Goal: Communication & Community: Participate in discussion

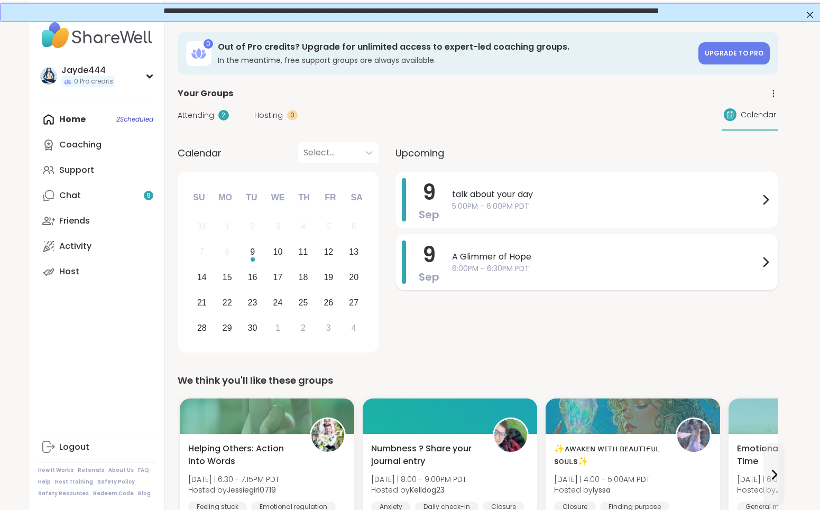
click at [584, 274] on div "A Glimmer of Hope 6:00PM - 6:30PM PDT" at bounding box center [612, 262] width 320 height 43
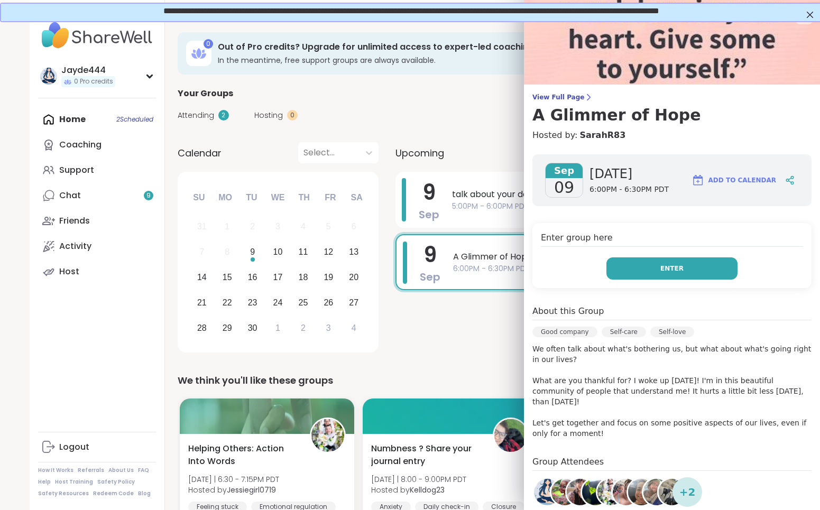
click at [673, 272] on span "Enter" at bounding box center [671, 269] width 23 height 10
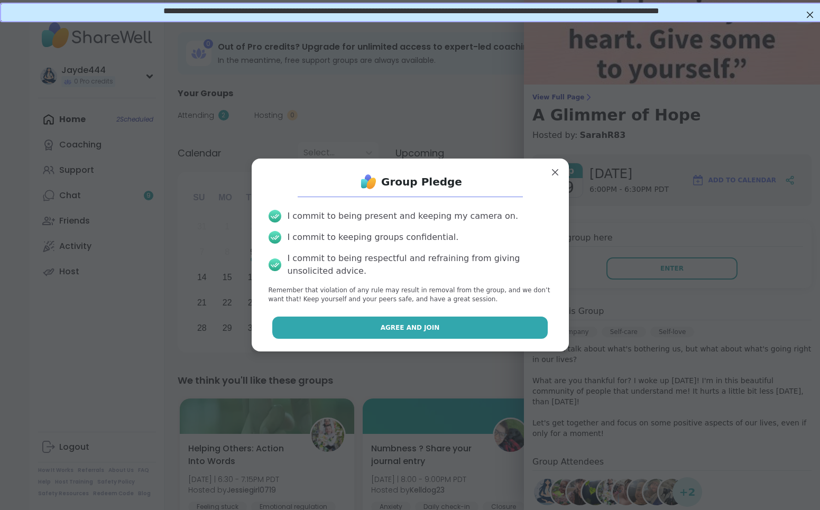
click at [438, 325] on button "Agree and Join" at bounding box center [409, 328] width 275 height 22
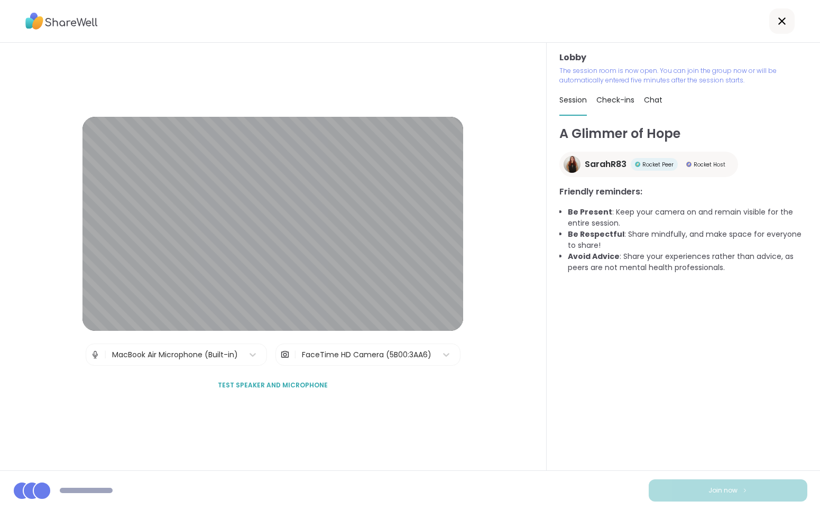
click at [549, 394] on div "Lobby The session room is now open. You can join the group now or will be autom…" at bounding box center [683, 257] width 273 height 428
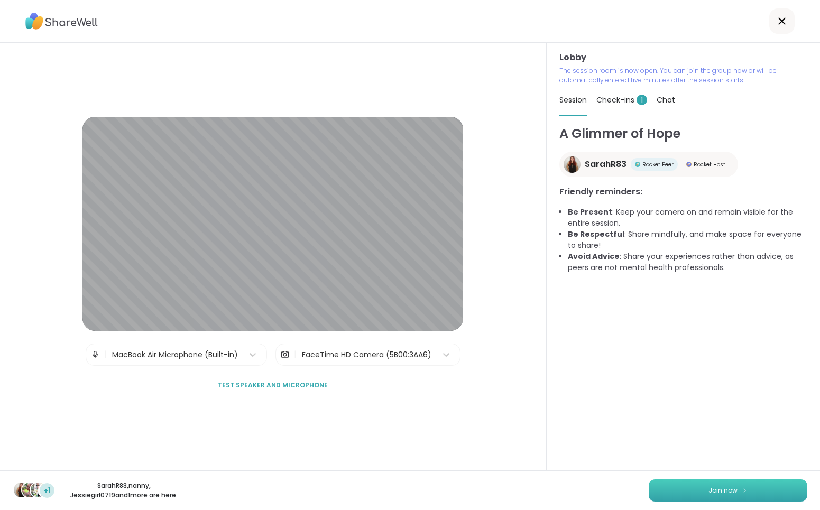
click at [756, 486] on button "Join now" at bounding box center [728, 491] width 159 height 22
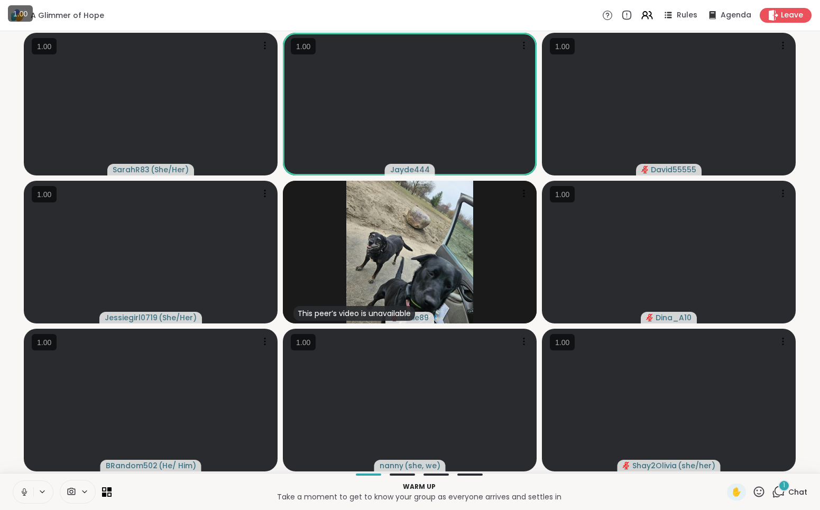
click at [24, 489] on icon at bounding box center [24, 491] width 3 height 5
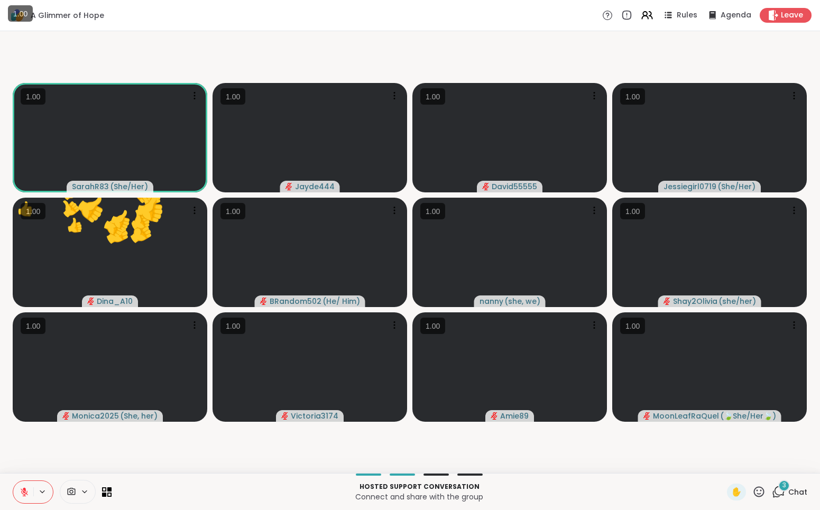
click at [759, 495] on icon at bounding box center [758, 491] width 13 height 13
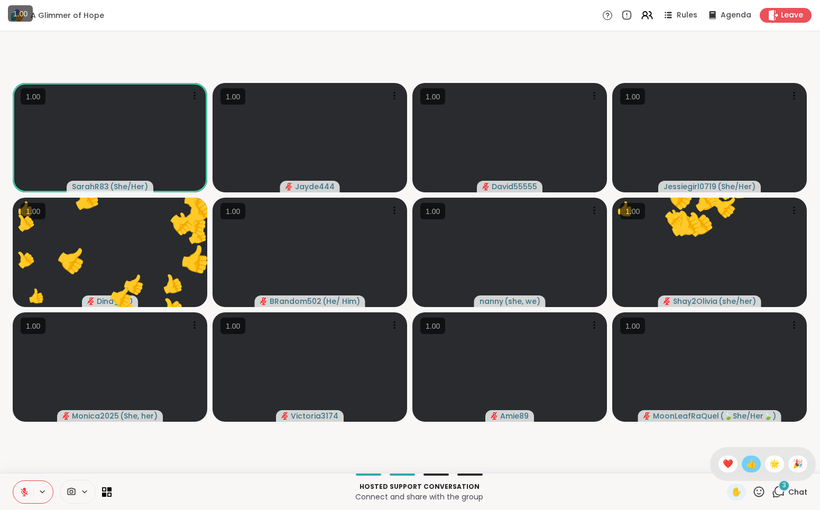
click at [755, 465] on span "👍" at bounding box center [751, 464] width 11 height 13
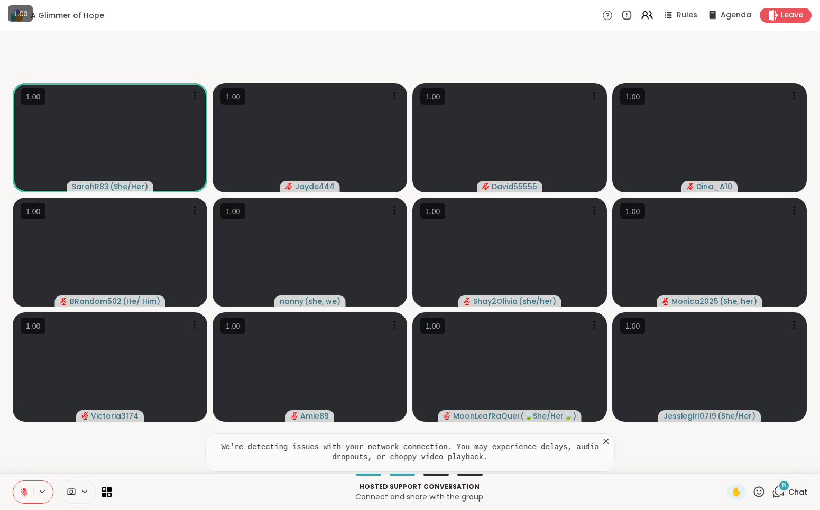
click at [21, 491] on icon at bounding box center [25, 493] width 10 height 10
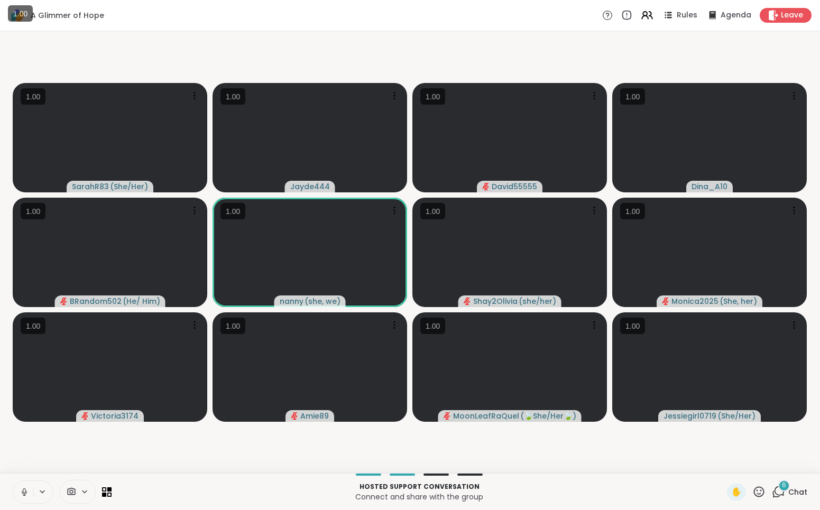
click at [27, 491] on icon at bounding box center [25, 493] width 10 height 10
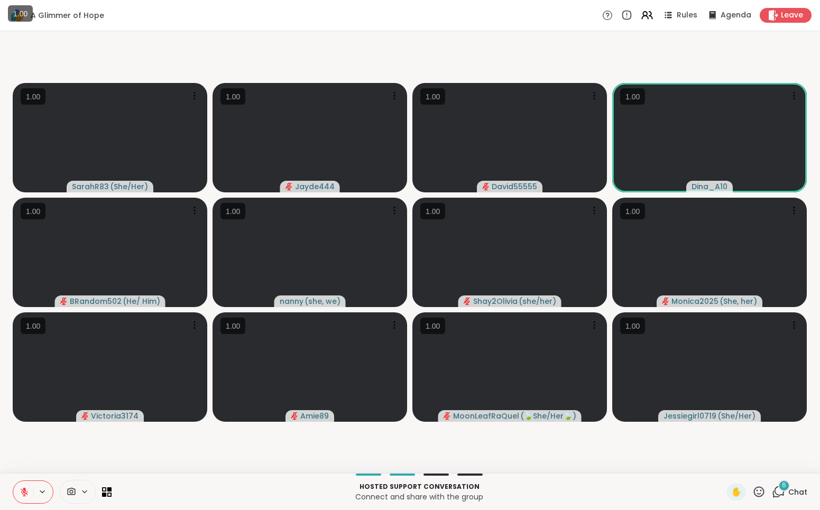
click at [757, 490] on icon at bounding box center [759, 491] width 11 height 11
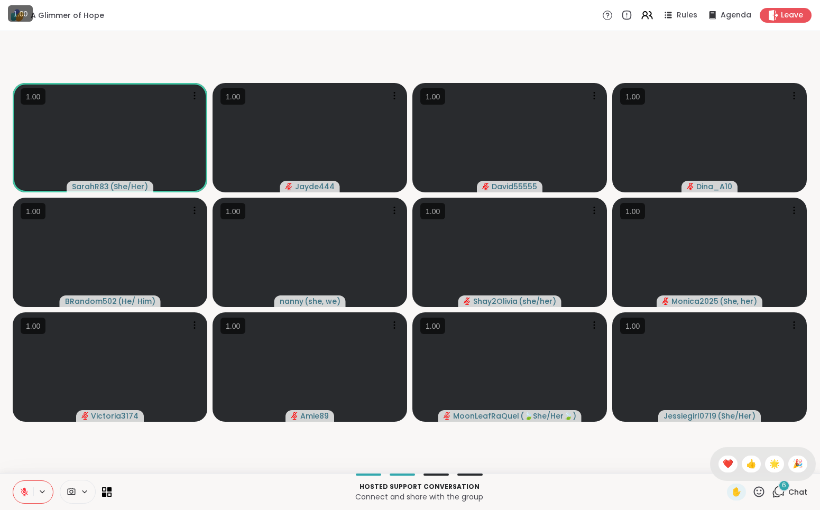
click at [85, 20] on span "A Glimmer of Hope" at bounding box center [67, 15] width 73 height 11
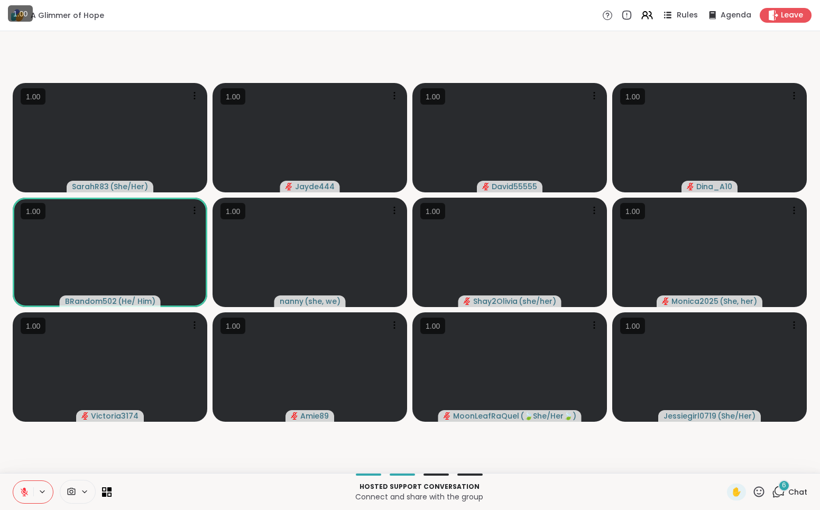
click at [679, 15] on span "Rules" at bounding box center [688, 15] width 22 height 11
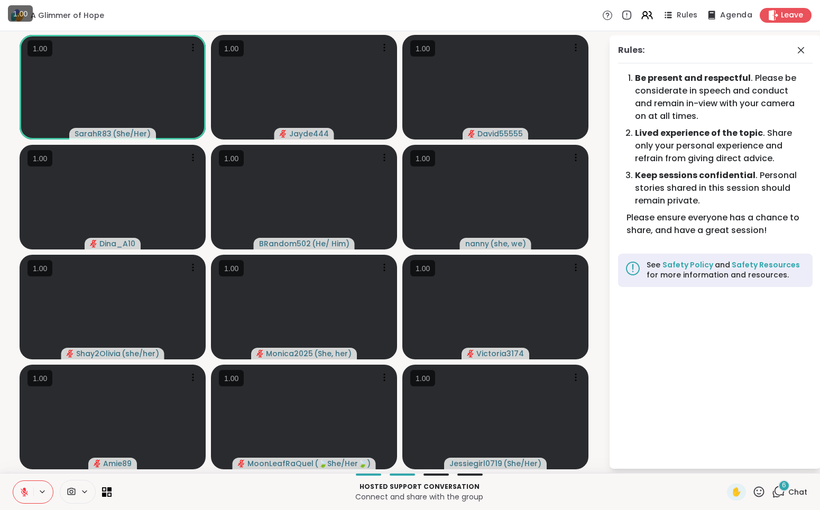
click at [729, 20] on span "Agenda" at bounding box center [736, 15] width 32 height 11
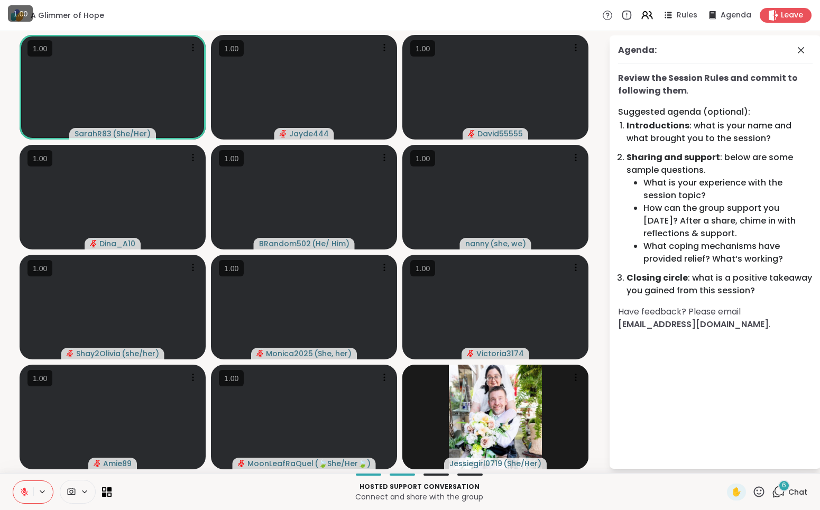
click at [785, 191] on li "What is your experience with the session topic?" at bounding box center [728, 189] width 169 height 25
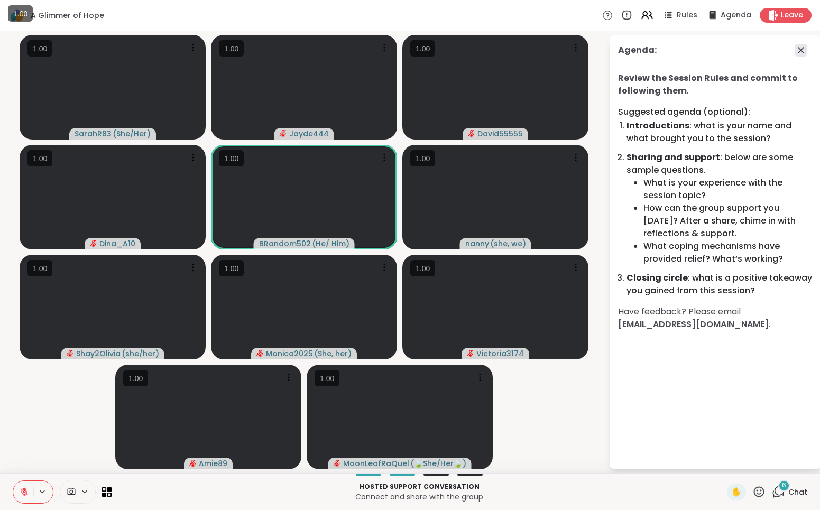
click at [802, 50] on icon at bounding box center [801, 50] width 13 height 13
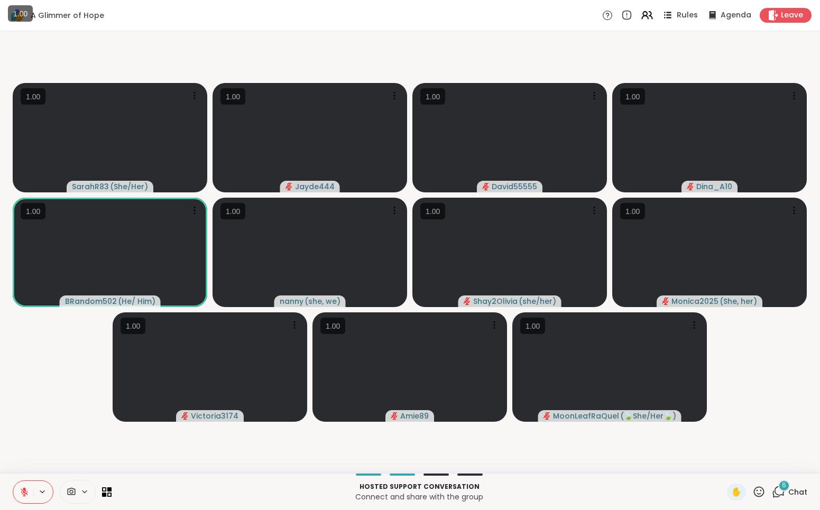
click at [674, 16] on icon at bounding box center [667, 14] width 13 height 13
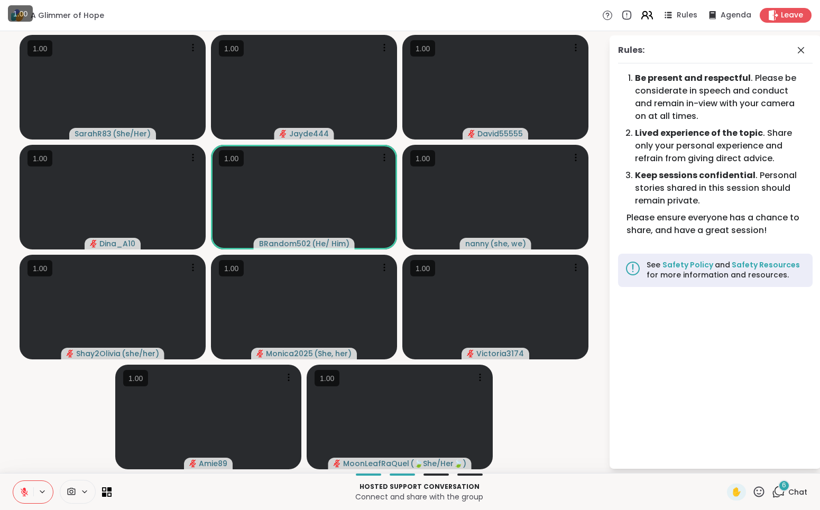
click at [647, 15] on icon at bounding box center [645, 14] width 4 height 4
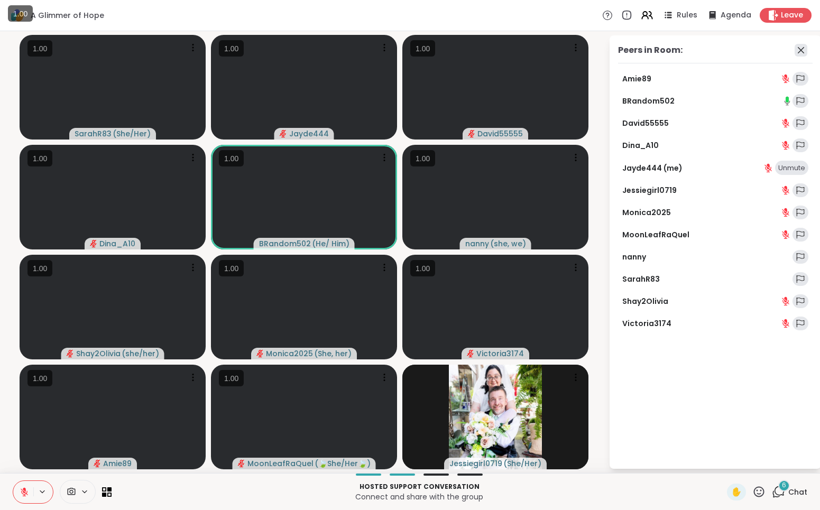
click at [805, 45] on icon at bounding box center [801, 50] width 13 height 13
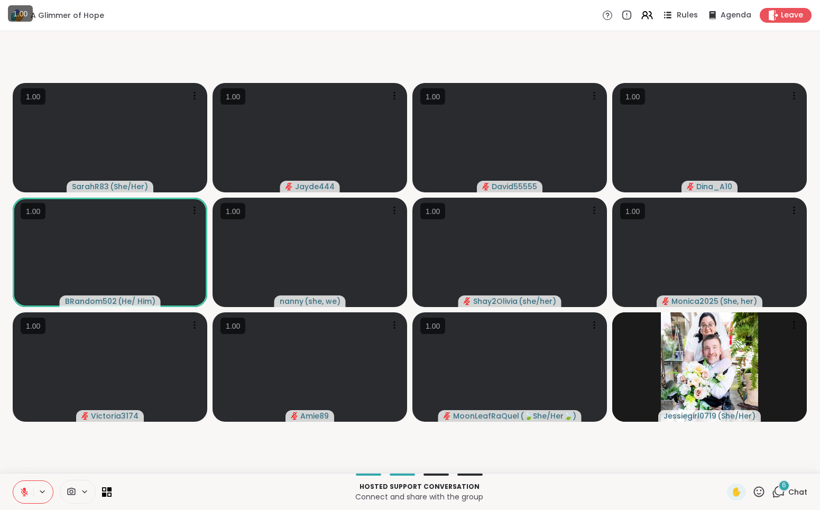
click at [693, 8] on div "Rules" at bounding box center [679, 14] width 37 height 13
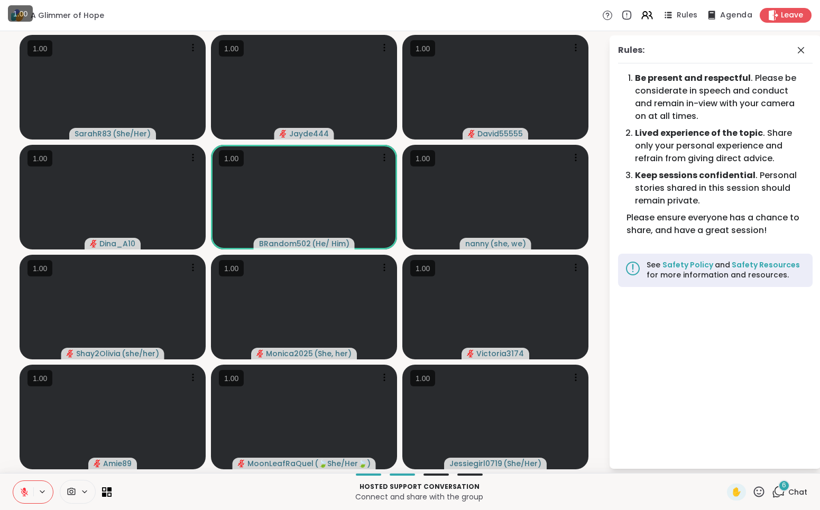
click at [725, 17] on span "Agenda" at bounding box center [736, 15] width 32 height 11
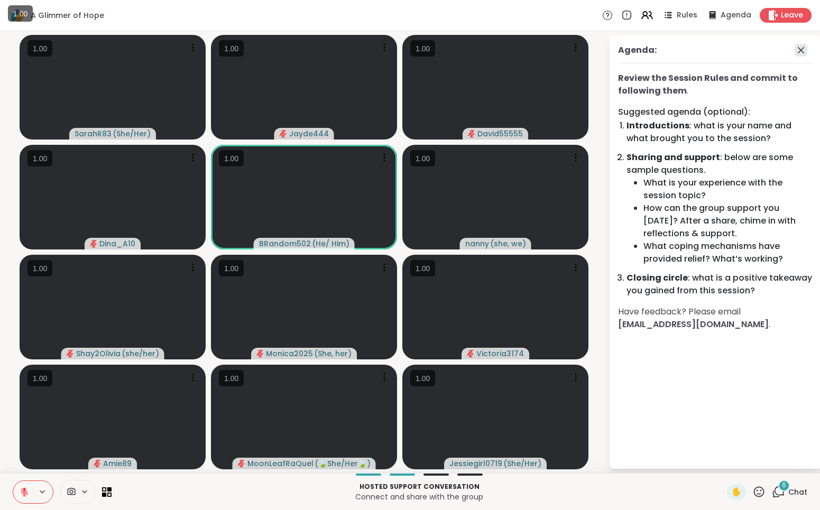
click at [801, 48] on icon at bounding box center [801, 50] width 13 height 13
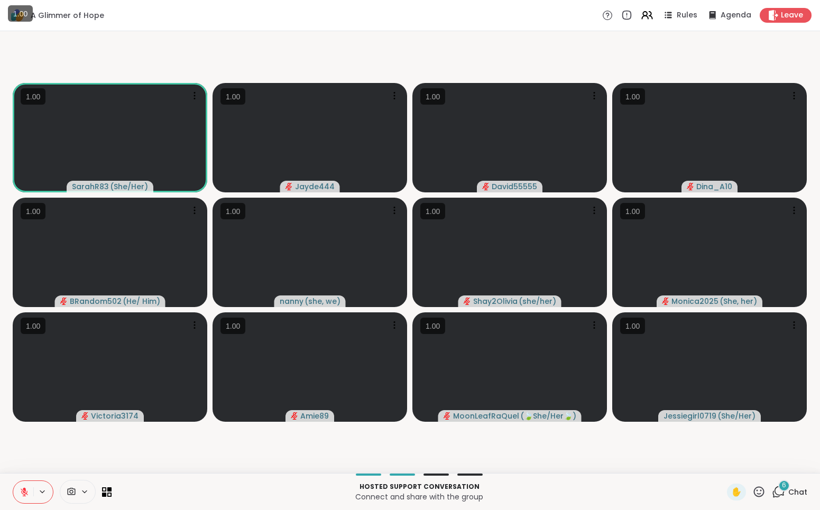
click at [760, 493] on icon at bounding box center [758, 491] width 13 height 13
click at [798, 468] on span "🎉" at bounding box center [798, 464] width 11 height 13
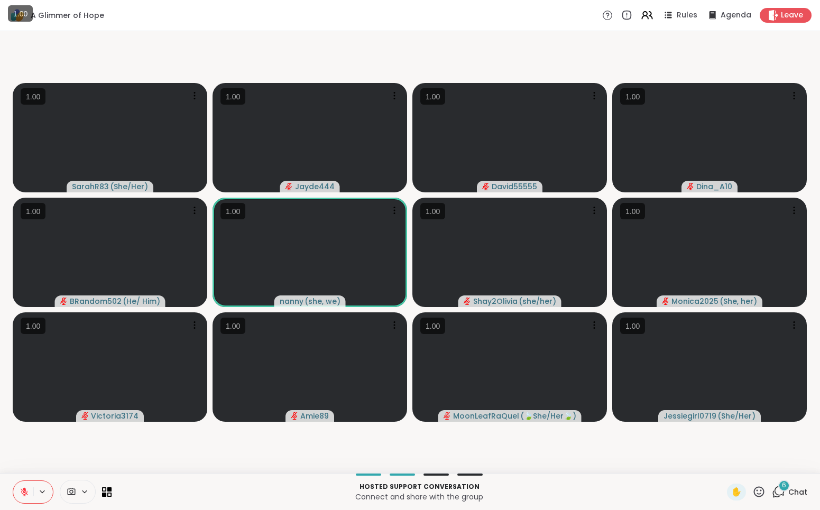
click at [762, 492] on icon at bounding box center [758, 491] width 13 height 13
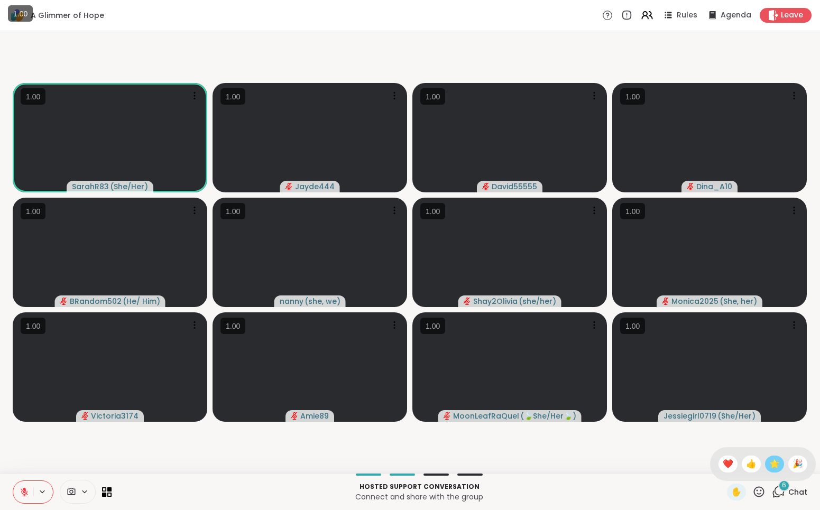
click at [779, 464] on span "🌟" at bounding box center [774, 464] width 11 height 13
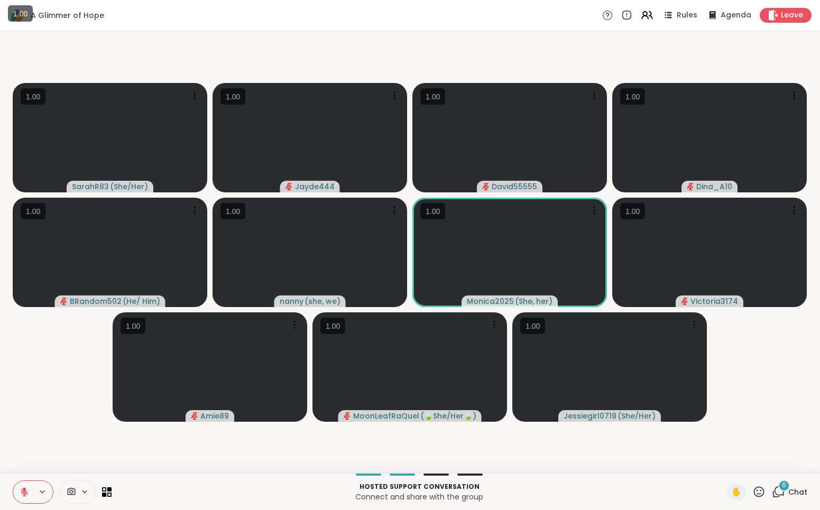
click at [759, 492] on icon at bounding box center [758, 491] width 13 height 13
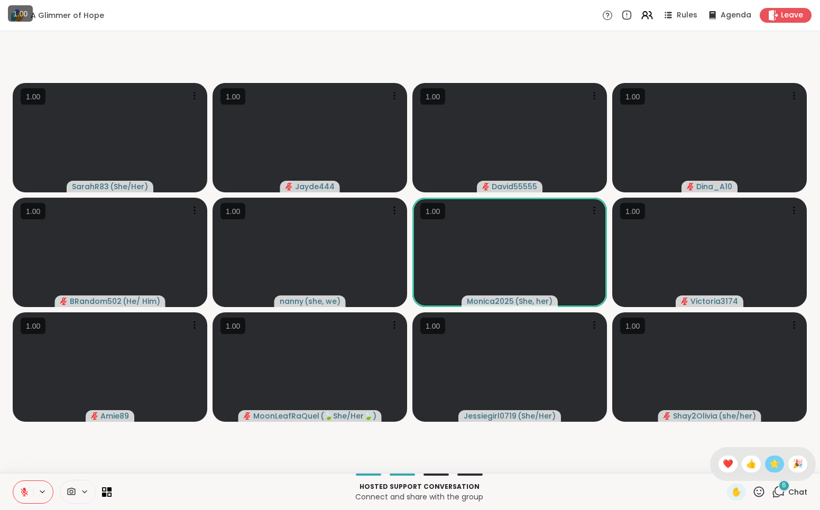
click at [778, 464] on span "🌟" at bounding box center [774, 464] width 11 height 13
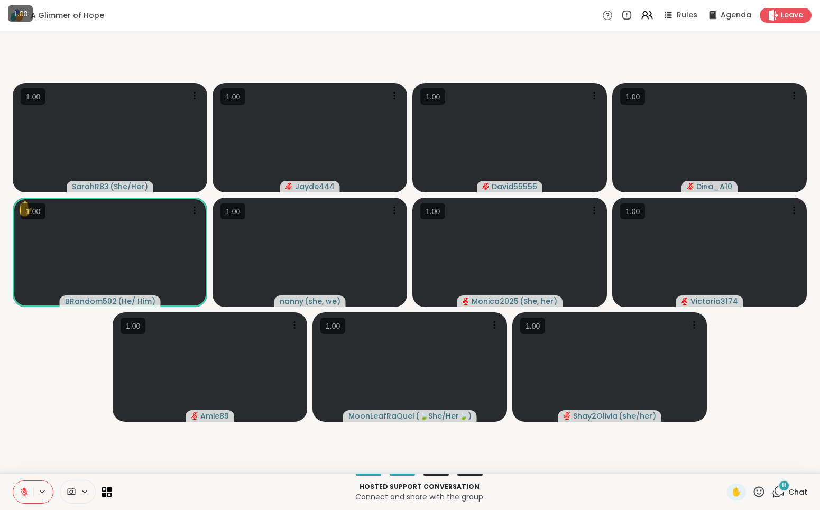
click at [761, 494] on icon at bounding box center [758, 491] width 13 height 13
click at [732, 458] on span "❤️" at bounding box center [728, 464] width 11 height 13
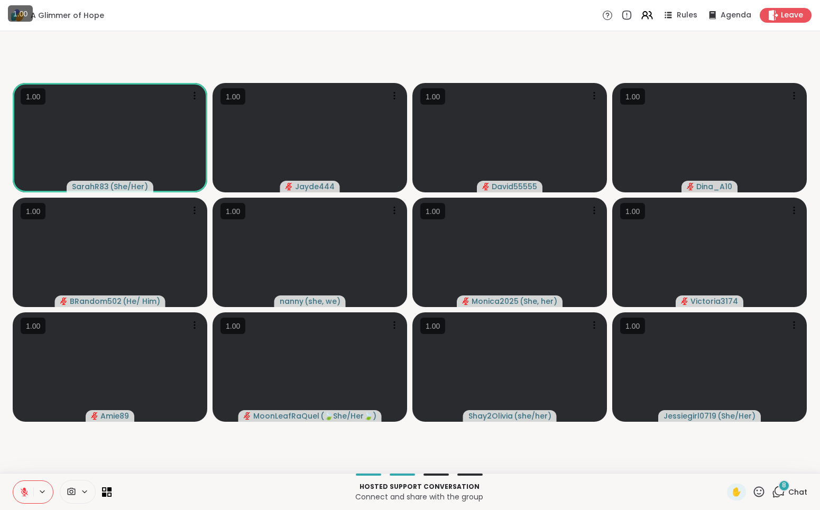
click at [761, 491] on icon at bounding box center [758, 491] width 13 height 13
click at [666, 458] on video-player-container "SarahR83 ( She/Her ) Jayde444 David55555 Dina_A10 BRandom502 ( He/ Him ) nanny …" at bounding box center [409, 252] width 807 height 434
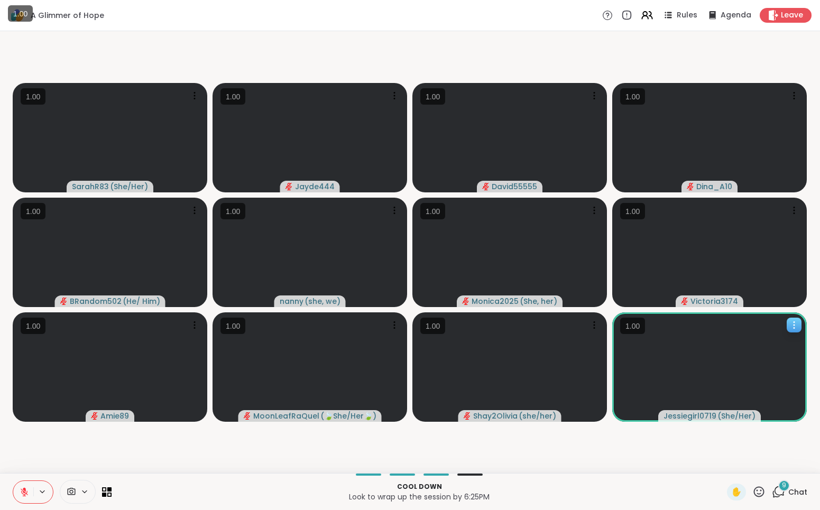
click at [748, 372] on video at bounding box center [709, 367] width 195 height 109
click at [778, 392] on video at bounding box center [709, 367] width 195 height 109
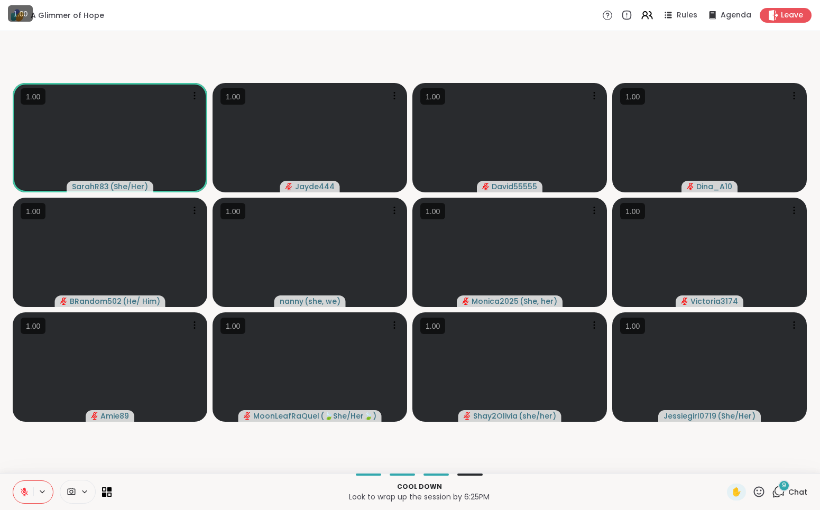
click at [782, 490] on icon at bounding box center [778, 491] width 13 height 13
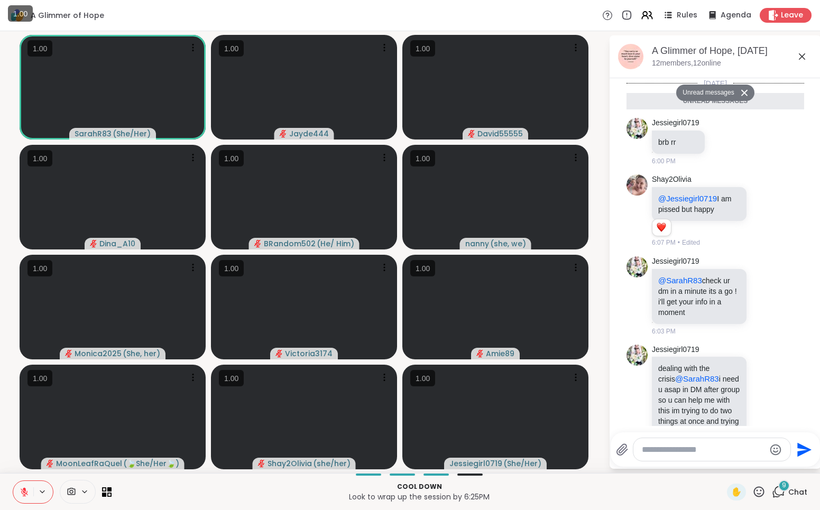
scroll to position [379, 0]
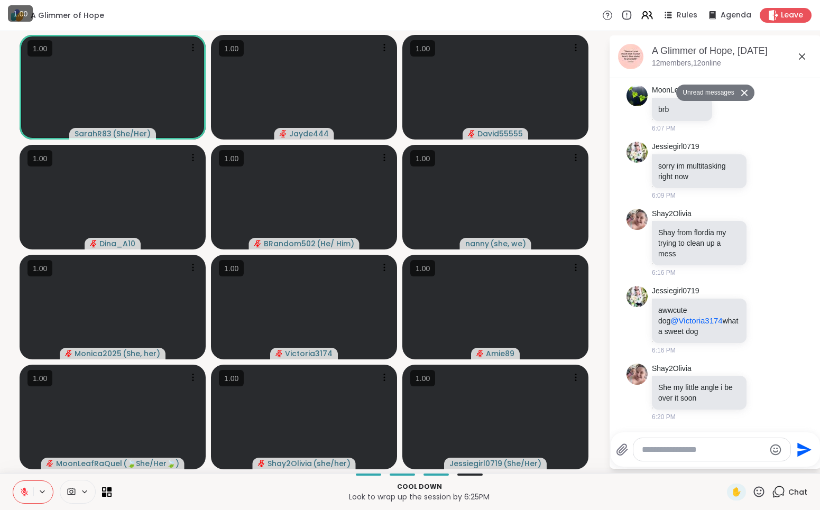
click at [765, 490] on icon at bounding box center [758, 491] width 13 height 13
click at [685, 488] on p "Cool down" at bounding box center [419, 487] width 603 height 10
click at [27, 494] on icon at bounding box center [25, 493] width 10 height 10
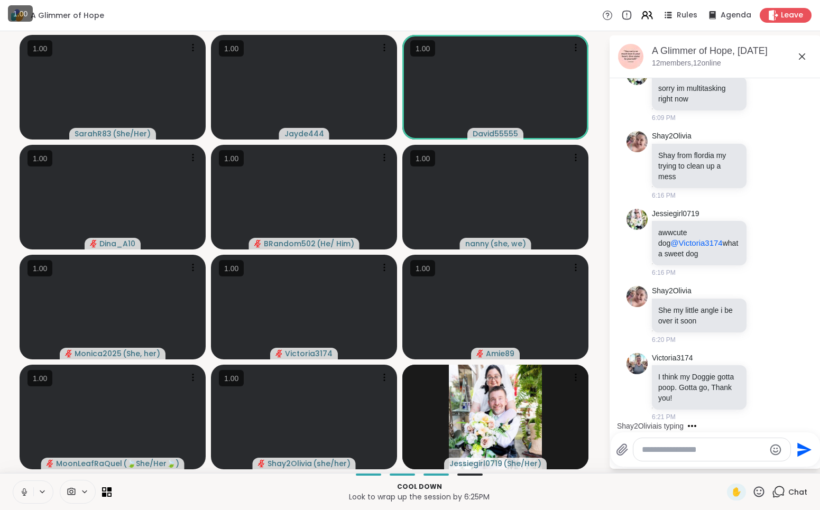
click at [705, 451] on textarea "Type your message" at bounding box center [703, 450] width 123 height 11
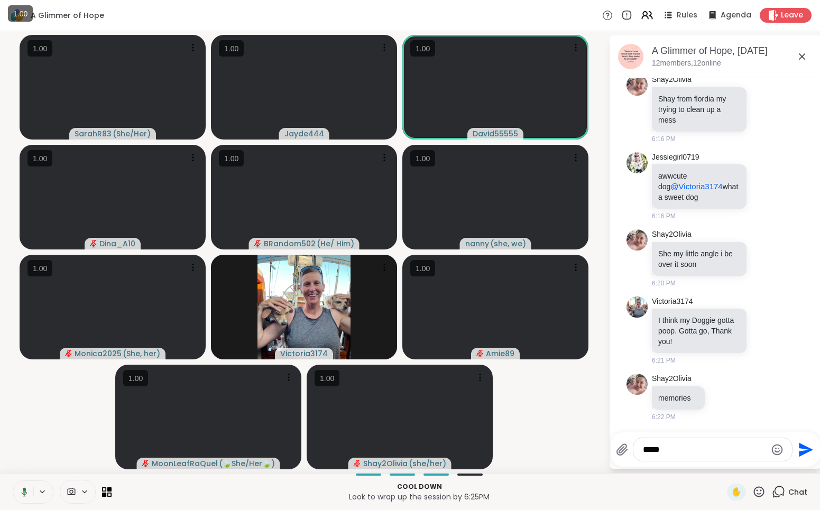
click at [775, 448] on icon "Emoji picker" at bounding box center [777, 450] width 13 height 13
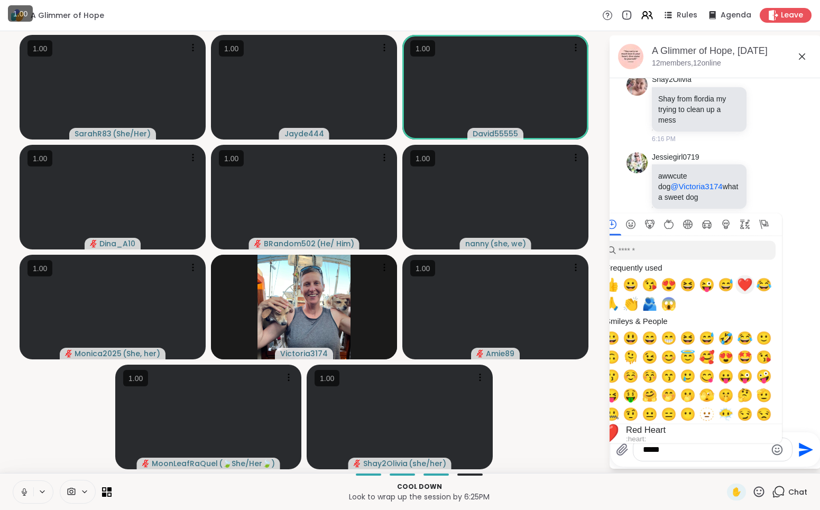
click at [748, 285] on span "❤️" at bounding box center [745, 285] width 16 height 15
type textarea "*******"
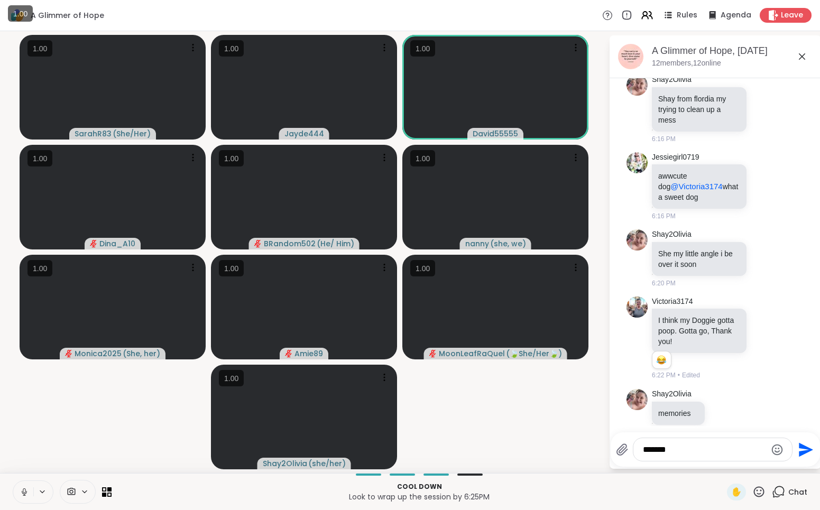
click at [717, 457] on div "*******" at bounding box center [712, 449] width 159 height 23
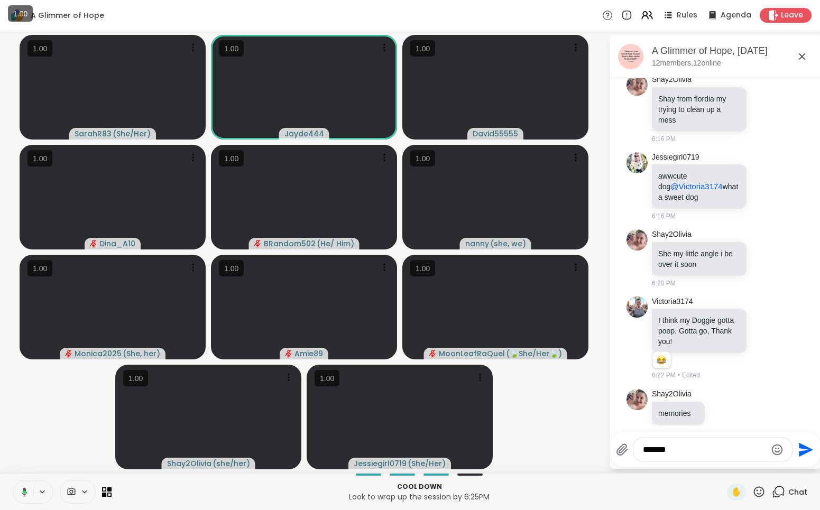
click at [804, 451] on icon "Send" at bounding box center [806, 450] width 14 height 14
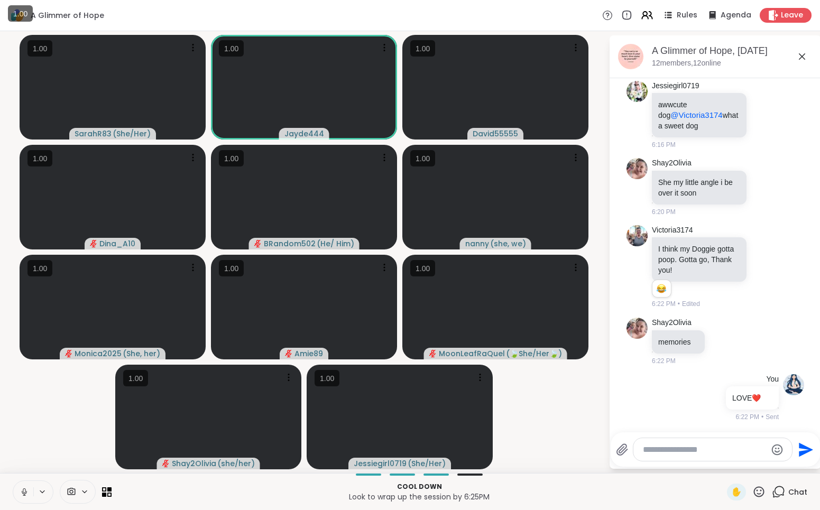
click at [766, 491] on icon at bounding box center [758, 491] width 13 height 13
click at [738, 464] on div "❤️" at bounding box center [728, 464] width 19 height 17
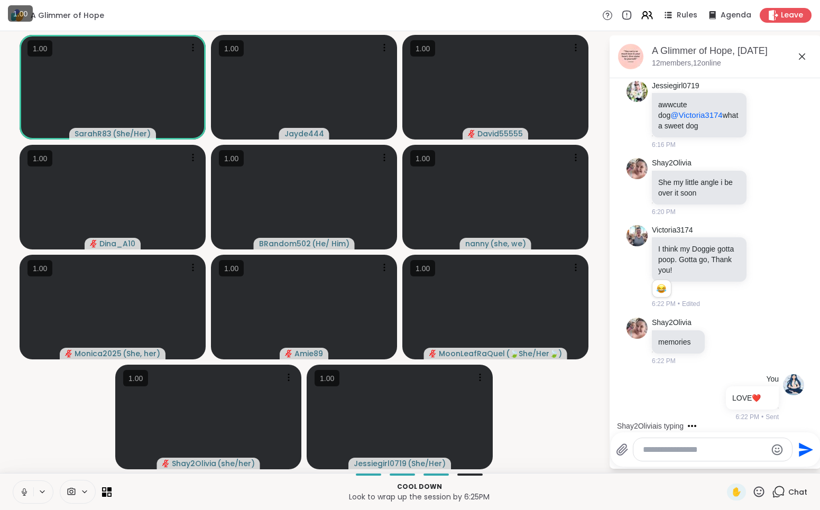
scroll to position [616, 0]
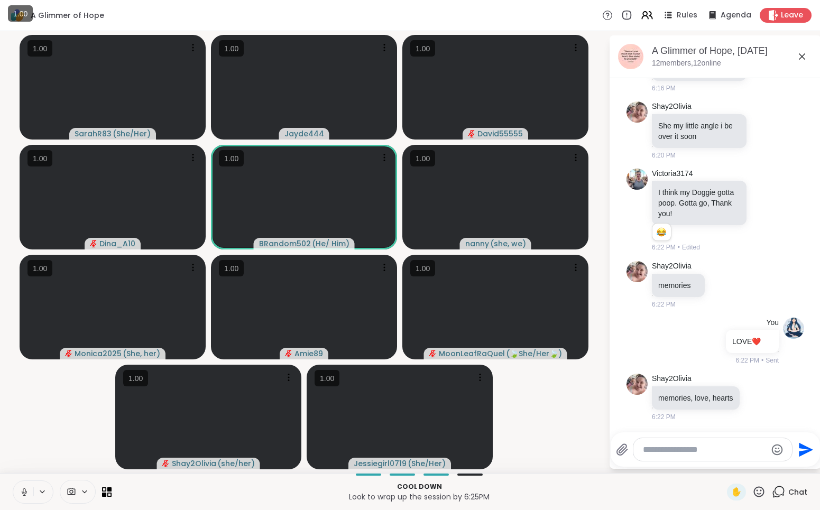
click at [25, 493] on icon at bounding box center [24, 492] width 5 height 3
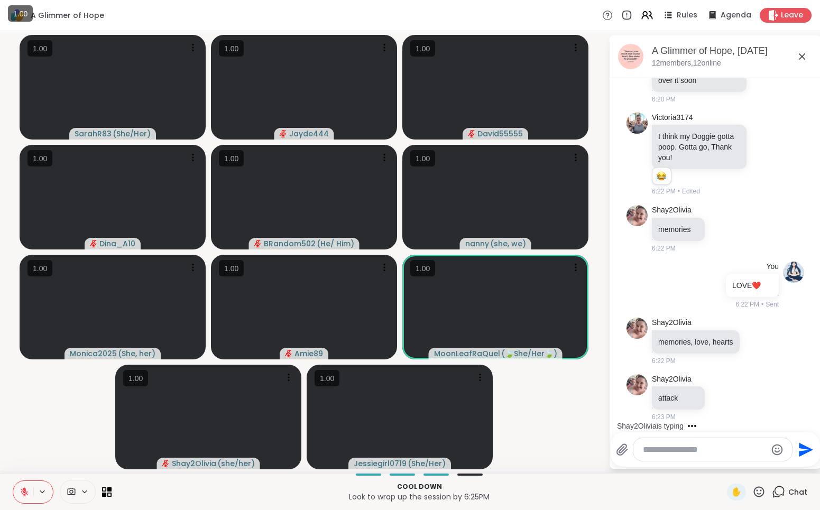
click at [761, 495] on icon at bounding box center [758, 491] width 13 height 13
click at [796, 464] on span "🎉" at bounding box center [798, 464] width 11 height 13
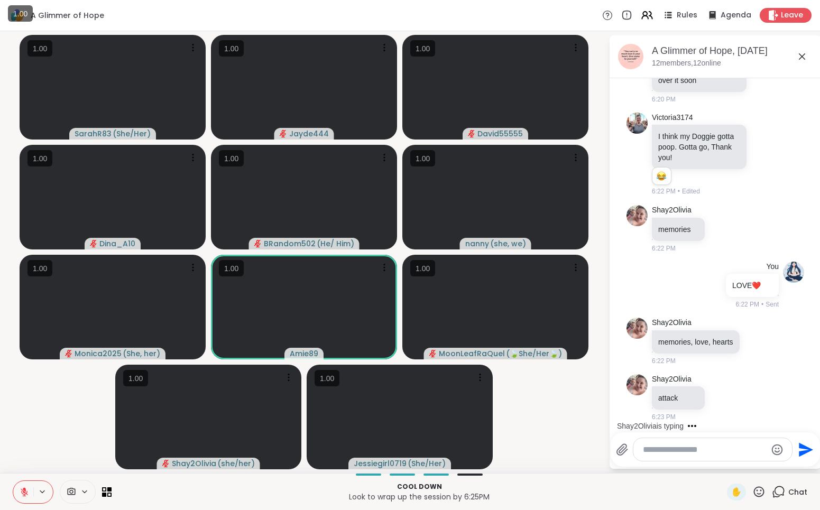
click at [682, 451] on textarea "Type your message" at bounding box center [704, 450] width 123 height 11
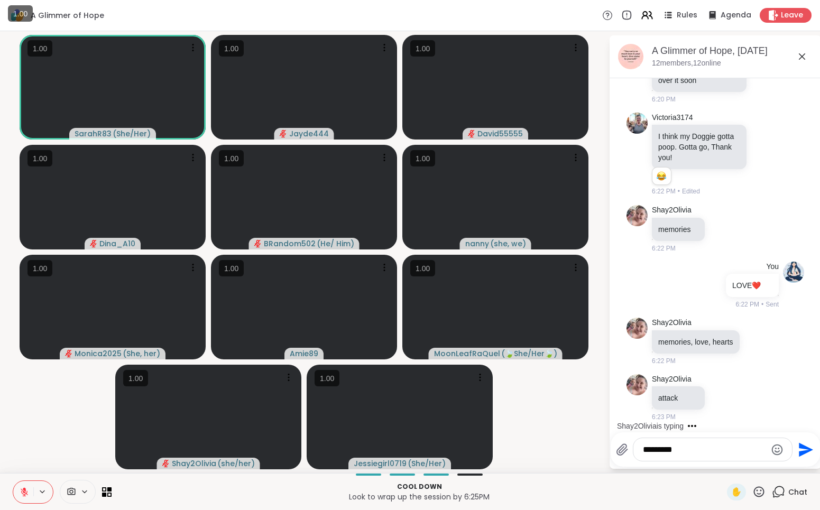
scroll to position [729, 0]
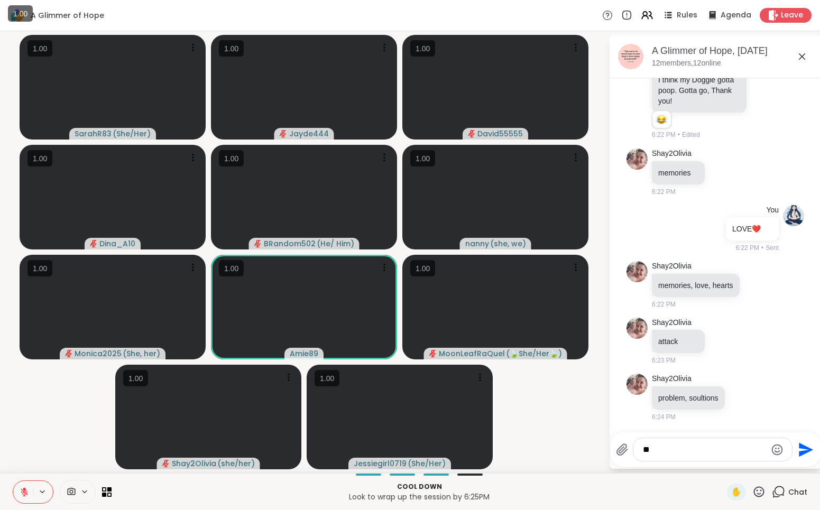
type textarea "*"
type textarea "**********"
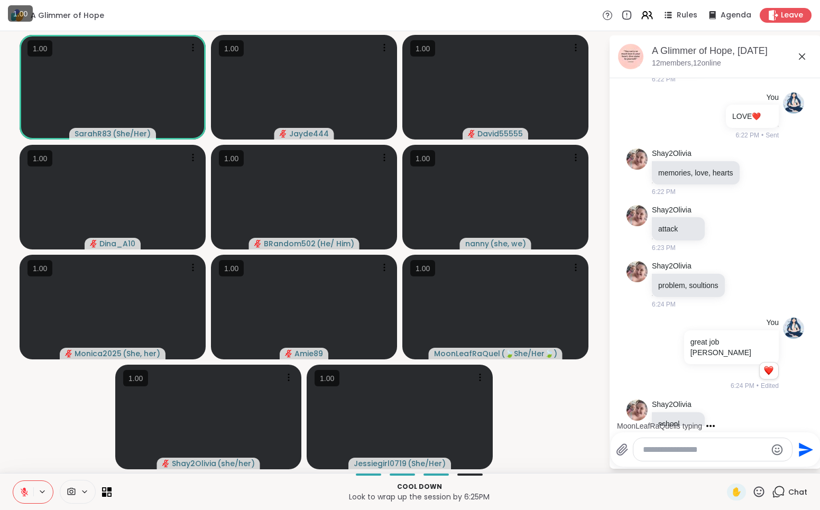
scroll to position [913, 0]
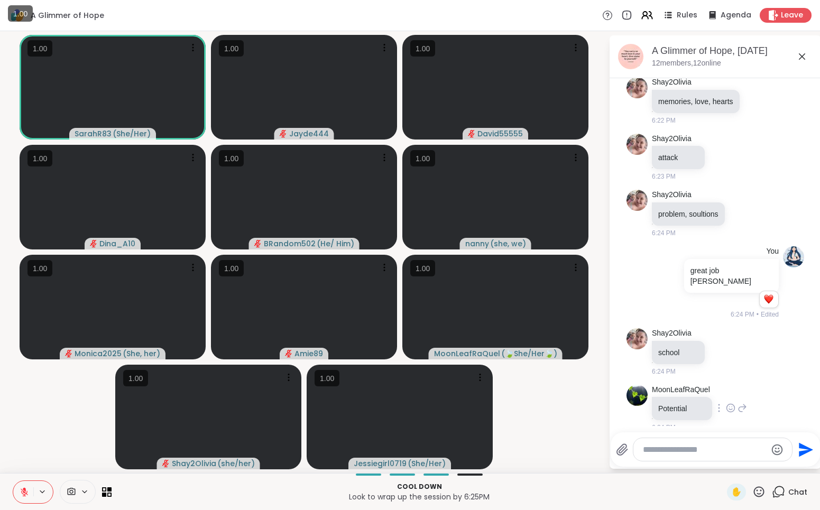
click at [733, 403] on icon at bounding box center [731, 408] width 10 height 11
click at [728, 387] on div "Select Reaction: Heart" at bounding box center [731, 392] width 10 height 10
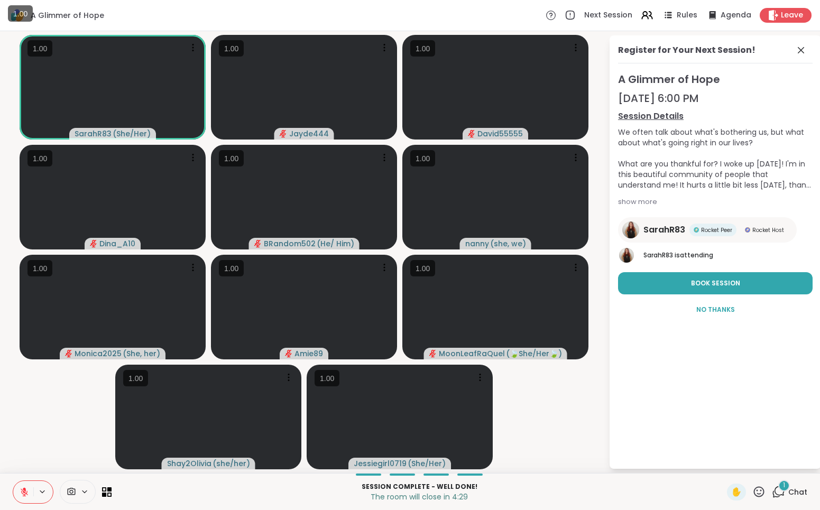
click at [21, 495] on icon at bounding box center [25, 493] width 10 height 10
click at [785, 406] on div "Register for Your Next Session! A Glimmer of Hope [DATE] 6:00 PM Session Detail…" at bounding box center [716, 252] width 212 height 434
click at [799, 49] on icon at bounding box center [801, 50] width 6 height 6
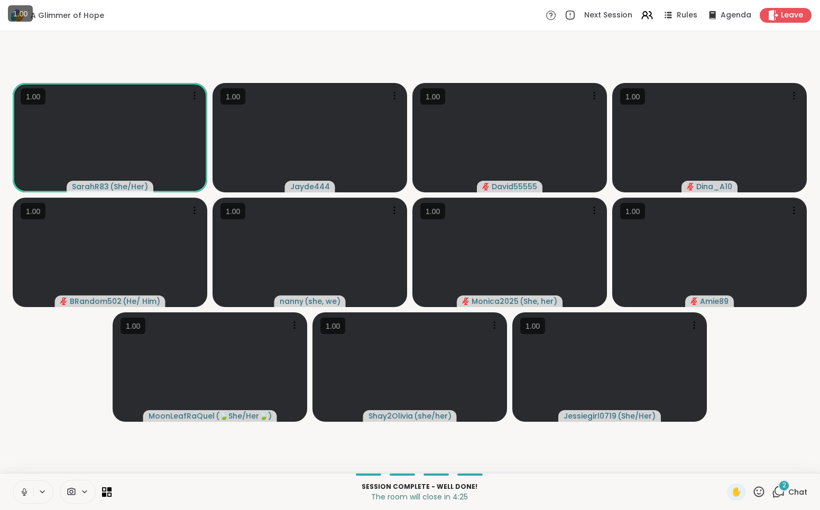
click at [780, 491] on icon at bounding box center [778, 491] width 13 height 13
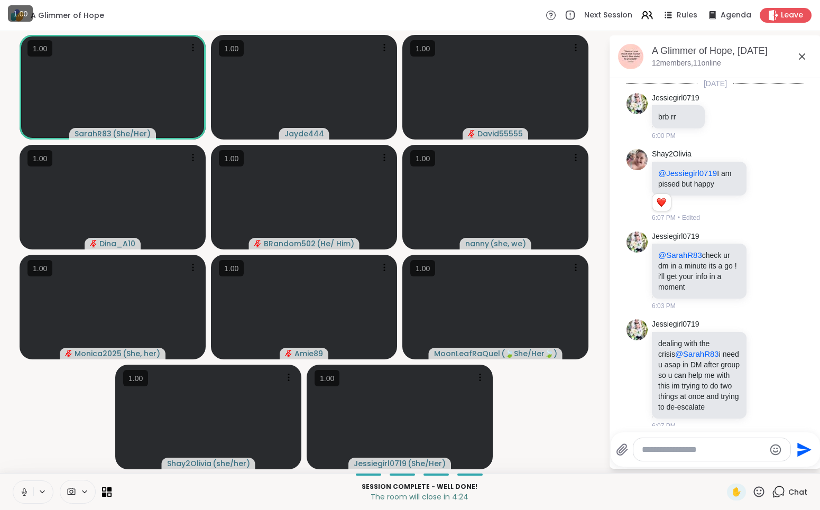
scroll to position [1077, 0]
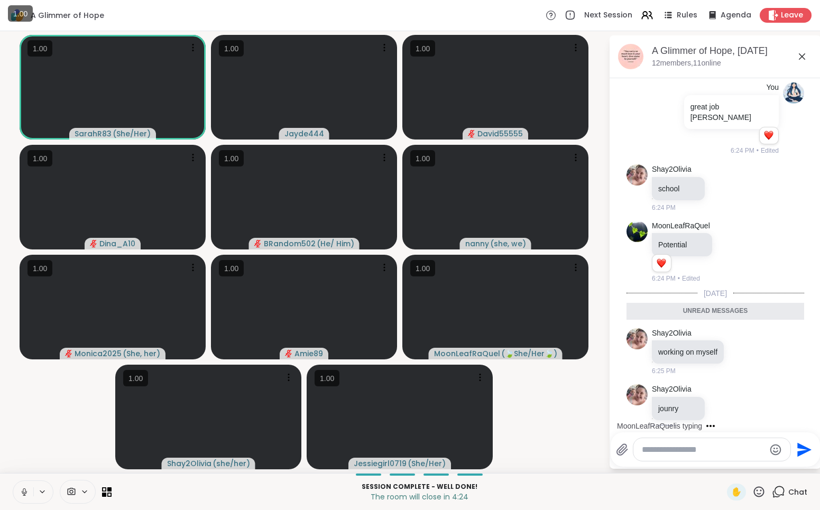
click at [713, 456] on div at bounding box center [711, 449] width 157 height 23
click at [704, 446] on textarea "Type your message" at bounding box center [703, 450] width 123 height 11
type textarea "*********"
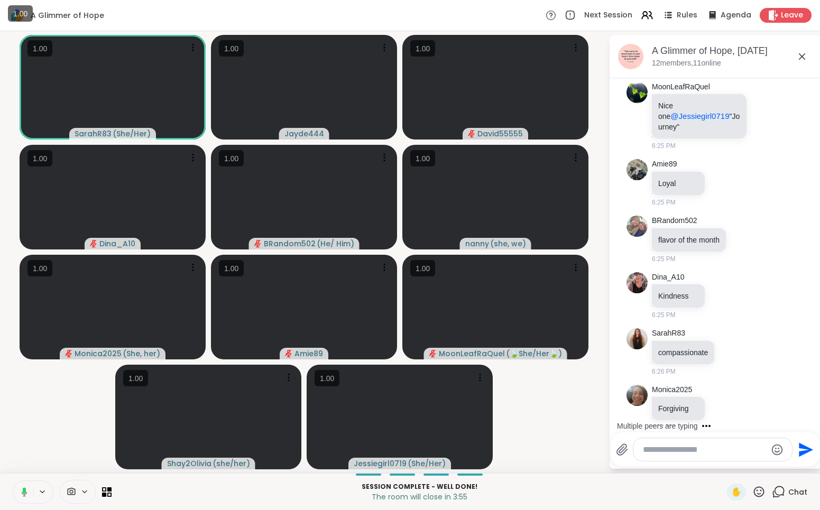
scroll to position [1523, 0]
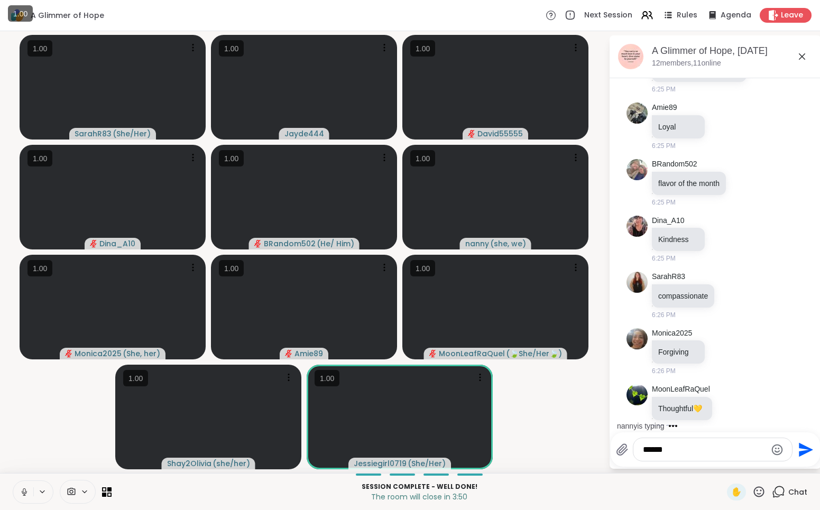
type textarea "******"
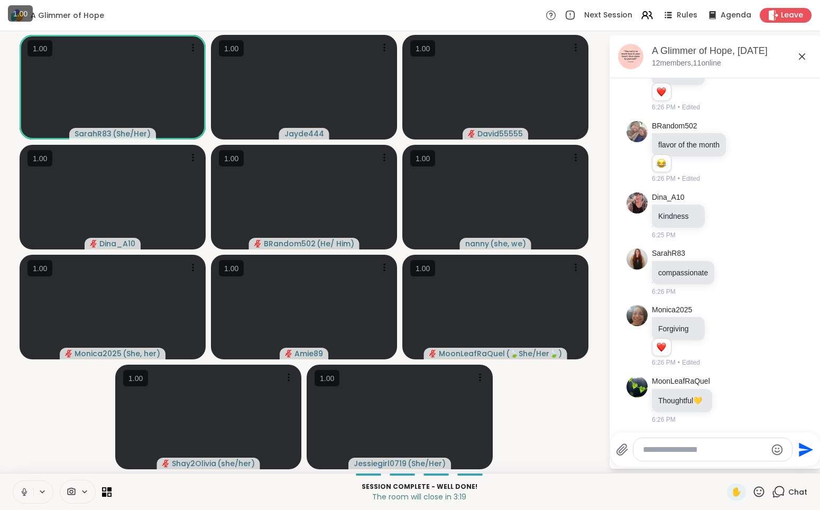
scroll to position [1576, 0]
click at [746, 153] on icon at bounding box center [744, 153] width 3 height 1
click at [703, 131] on div "Select Reaction: Joy" at bounding box center [698, 136] width 10 height 10
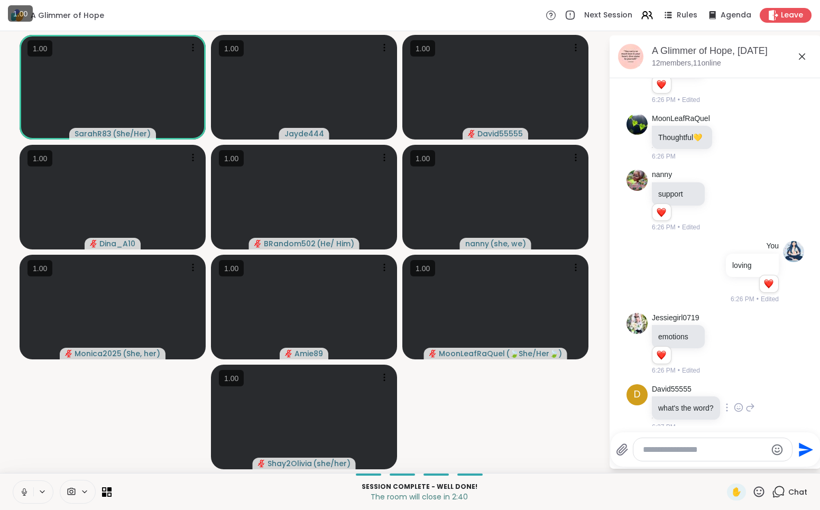
scroll to position [1854, 0]
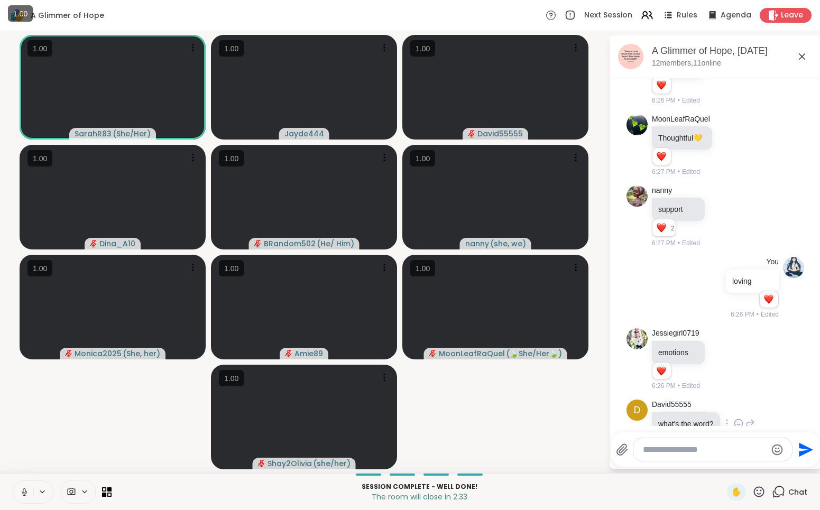
click at [731, 417] on div at bounding box center [727, 423] width 10 height 13
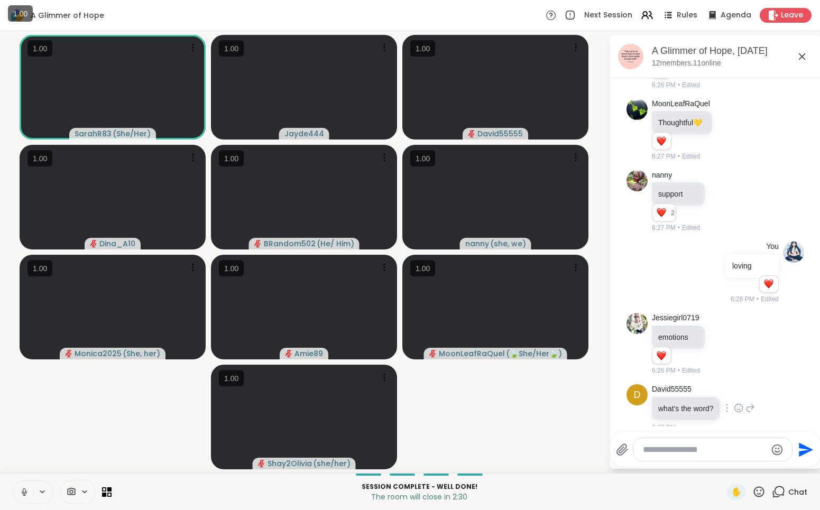
click at [755, 402] on icon at bounding box center [751, 408] width 10 height 13
click at [736, 415] on span "David55555" at bounding box center [716, 410] width 136 height 11
click at [724, 451] on textarea "Type your message" at bounding box center [704, 450] width 123 height 11
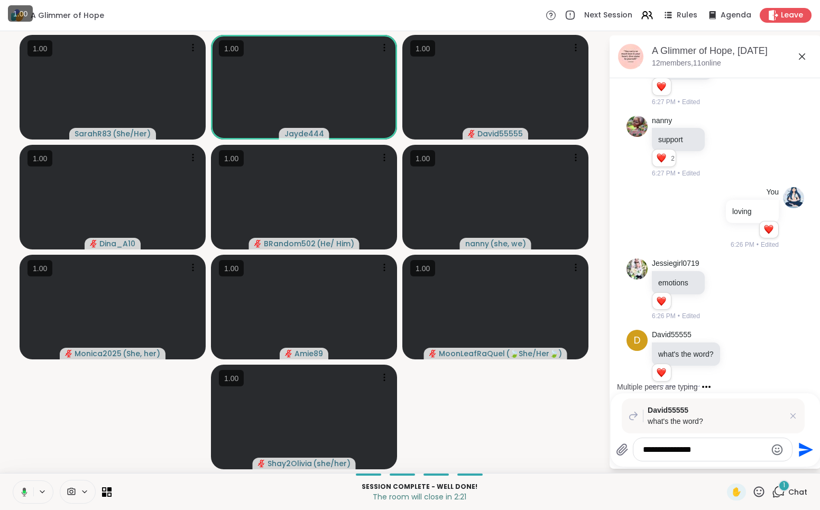
scroll to position [1980, 0]
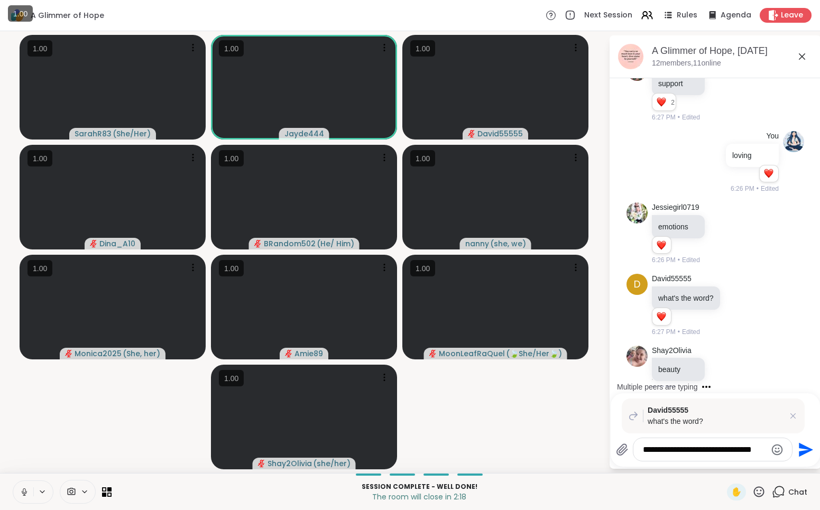
type textarea "**********"
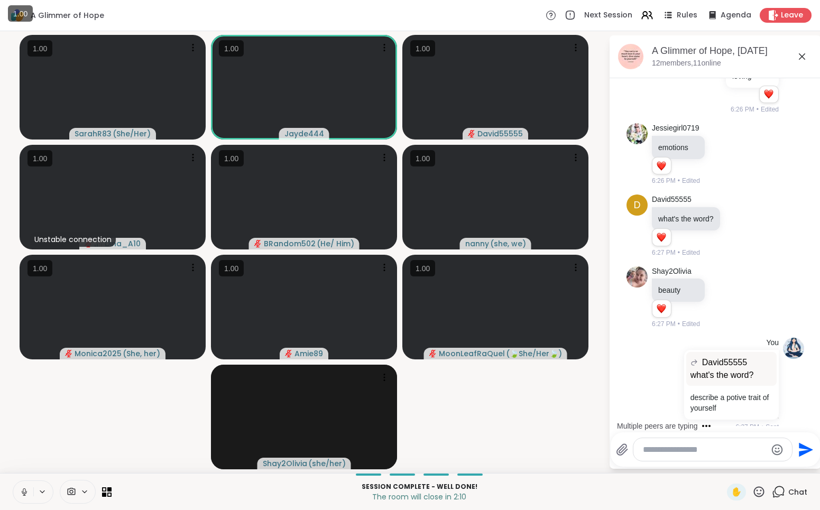
scroll to position [2183, 0]
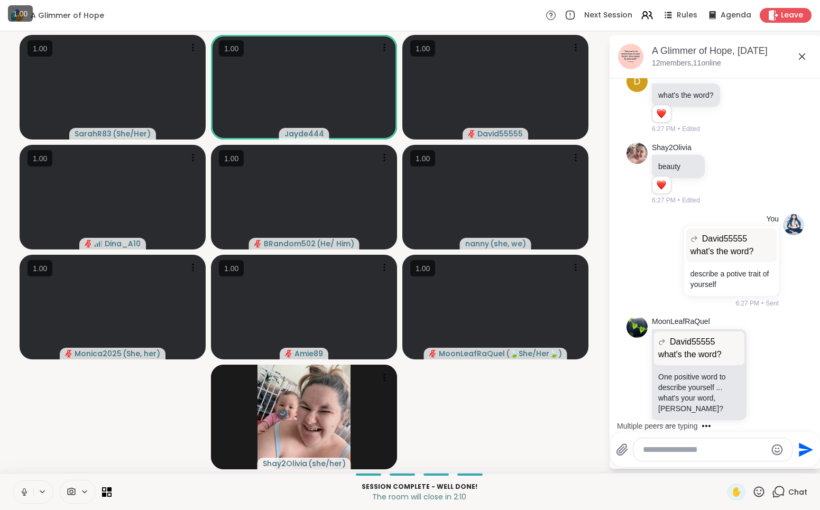
click at [22, 494] on icon at bounding box center [25, 493] width 10 height 10
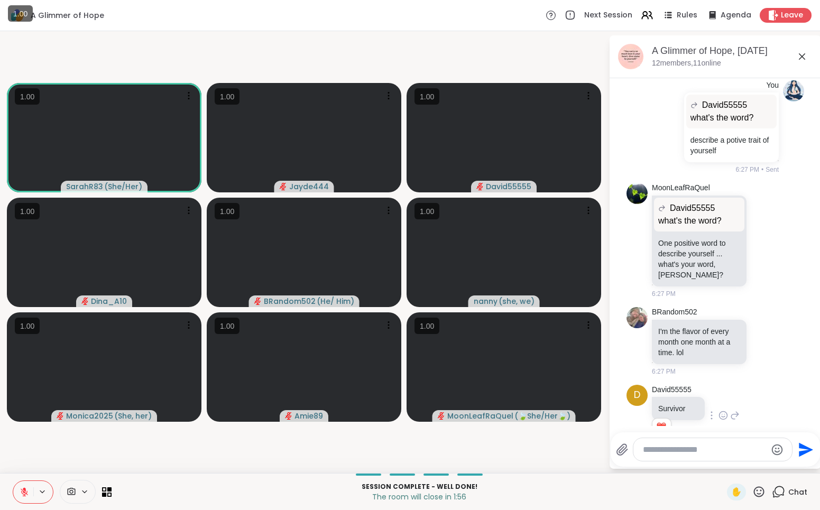
scroll to position [2332, 0]
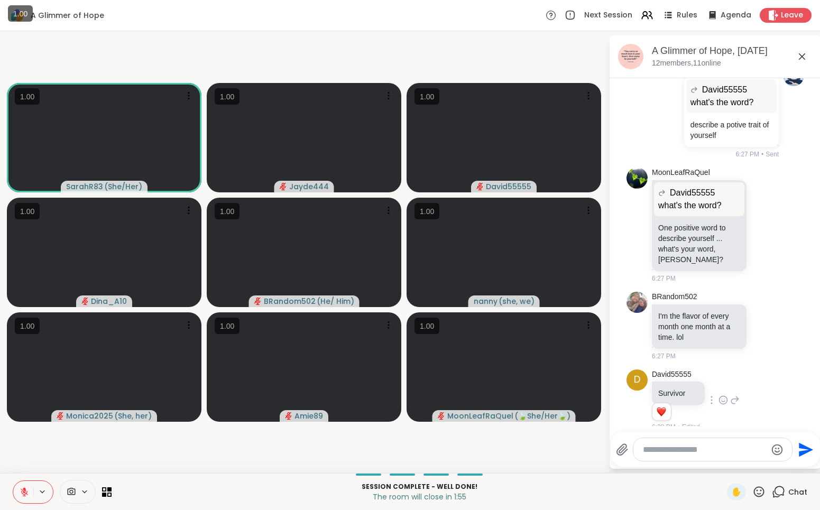
click at [713, 394] on div at bounding box center [712, 400] width 10 height 13
click at [722, 401] on icon at bounding box center [723, 401] width 3 height 1
click at [720, 379] on div "Select Reaction: Heart" at bounding box center [724, 384] width 10 height 10
click at [724, 395] on icon at bounding box center [724, 400] width 10 height 11
click at [724, 441] on div at bounding box center [712, 449] width 159 height 23
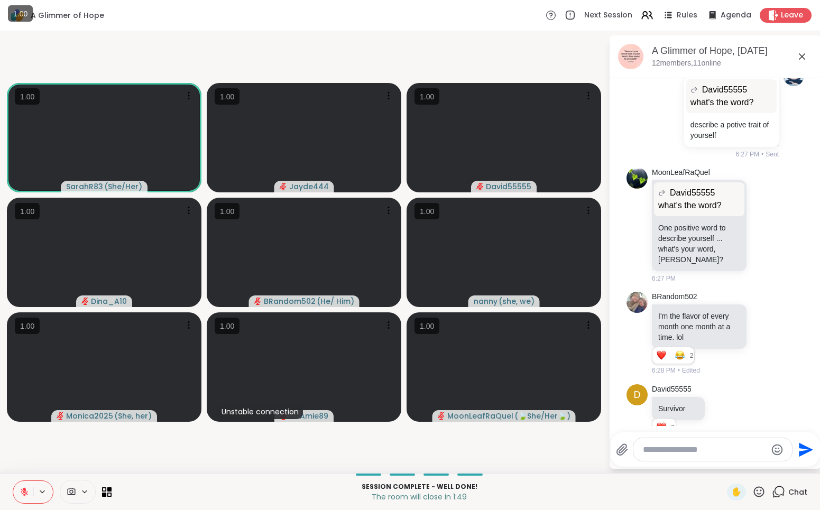
click at [779, 447] on icon "Emoji picker" at bounding box center [777, 450] width 13 height 13
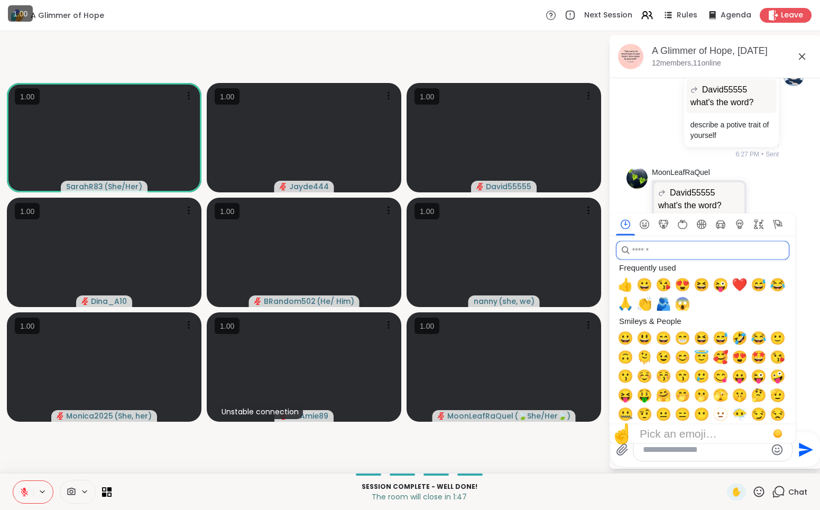
click at [683, 254] on input "search" at bounding box center [702, 250] width 173 height 19
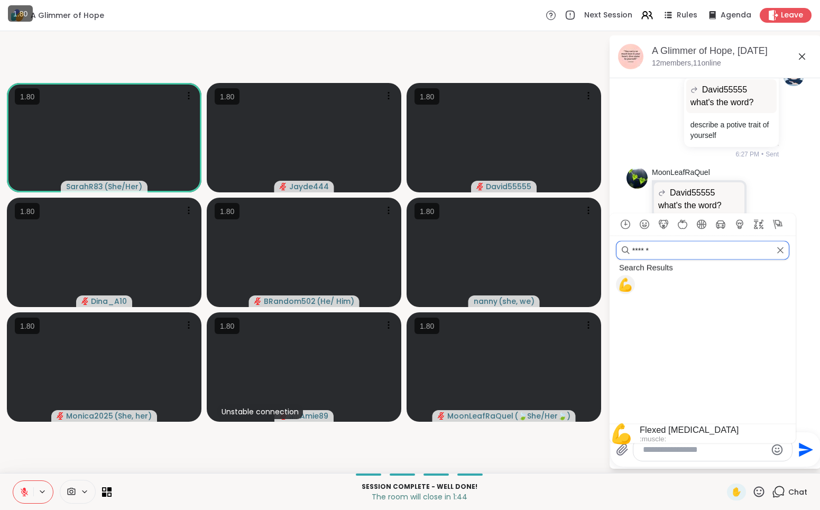
type input "******"
click at [626, 288] on span "💪" at bounding box center [626, 285] width 16 height 15
type textarea "**"
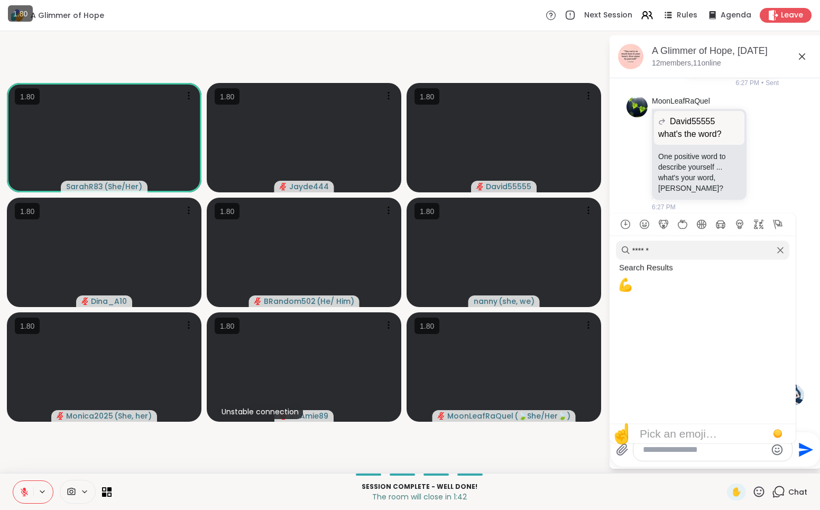
click at [780, 250] on icon "Clear" at bounding box center [780, 250] width 6 height 6
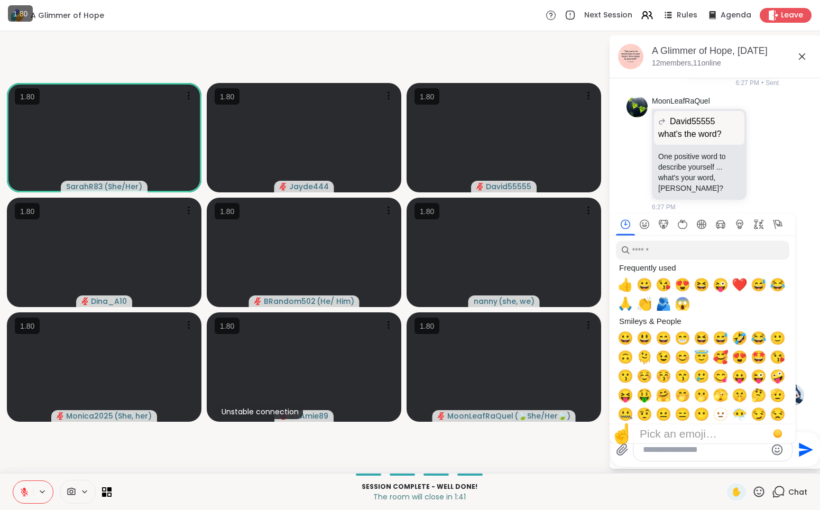
click at [773, 216] on div "BRandom502 I'm the flavor of every month one month at a time. lol 1 1 2 2 6:28 …" at bounding box center [716, 262] width 178 height 93
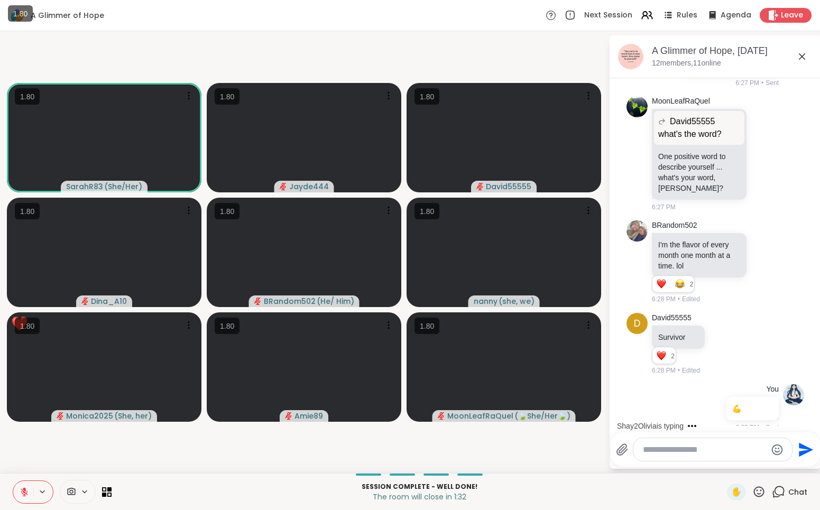
click at [778, 494] on icon at bounding box center [780, 491] width 10 height 10
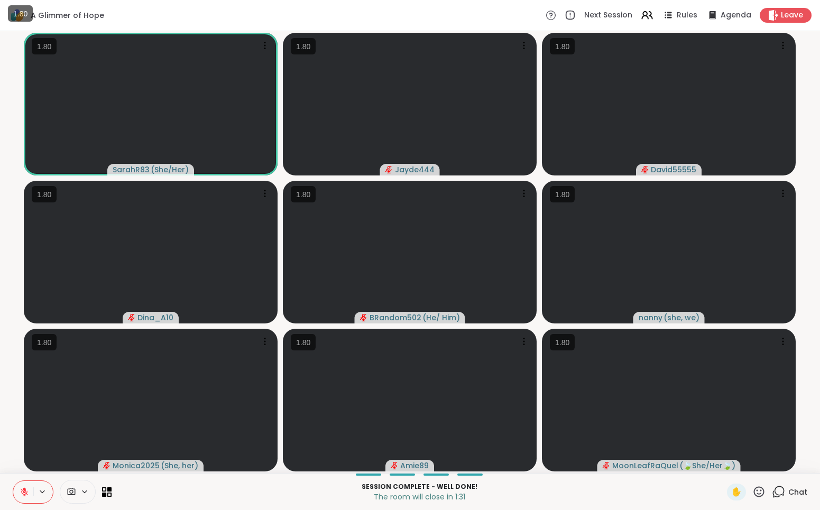
click at [760, 492] on icon at bounding box center [758, 491] width 13 height 13
click at [733, 466] on span "❤️" at bounding box center [728, 464] width 11 height 13
click at [789, 497] on span "Chat" at bounding box center [797, 492] width 19 height 11
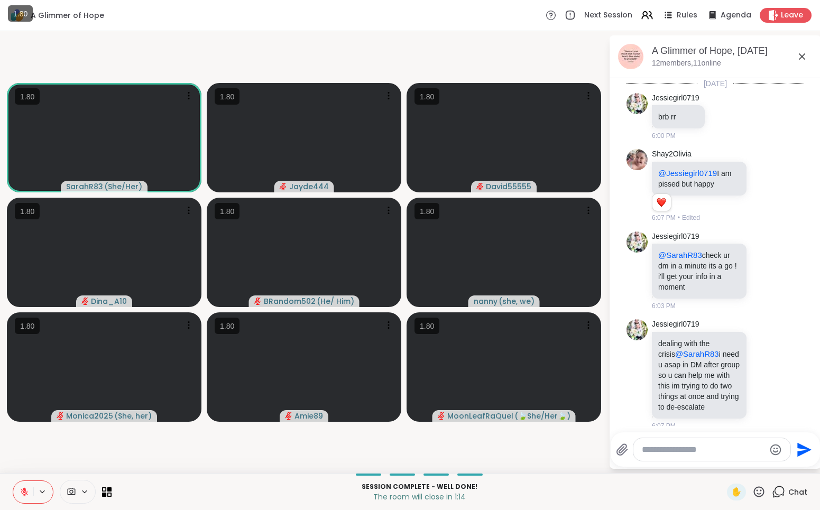
scroll to position [2496, 0]
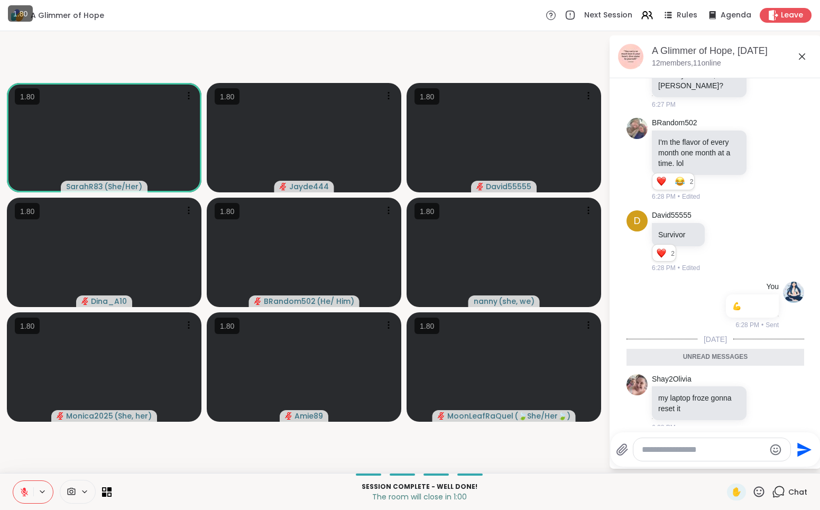
click at [760, 490] on icon at bounding box center [758, 491] width 13 height 13
click at [759, 494] on icon at bounding box center [759, 491] width 11 height 11
click at [702, 441] on div at bounding box center [711, 449] width 157 height 23
click at [709, 449] on textarea "Type your message" at bounding box center [703, 450] width 123 height 11
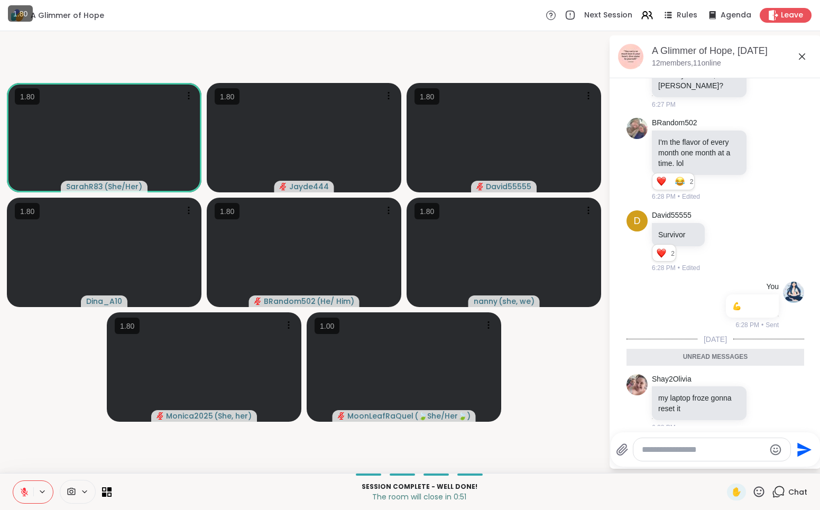
click at [20, 489] on icon at bounding box center [25, 493] width 10 height 10
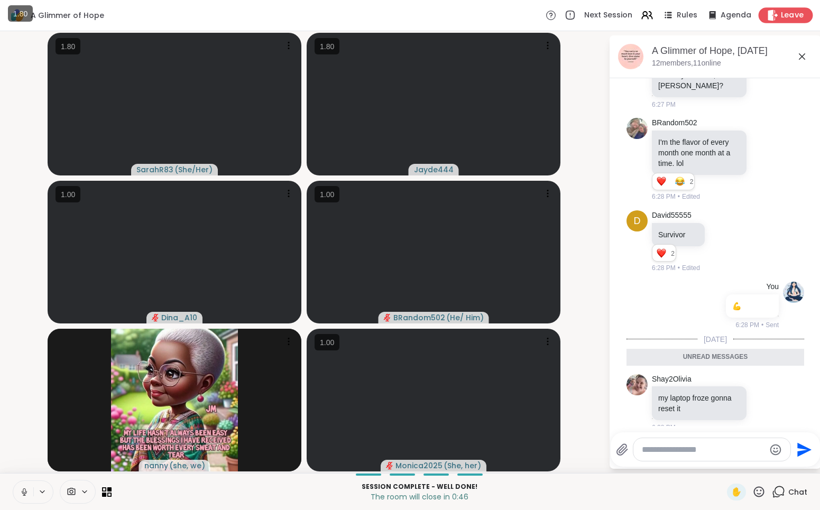
click at [795, 13] on span "Leave" at bounding box center [792, 15] width 23 height 11
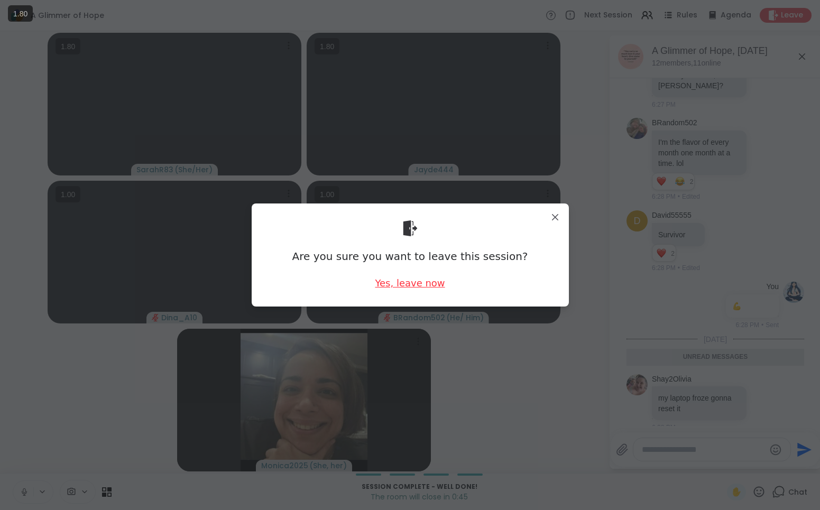
click at [420, 283] on div "Yes, leave now" at bounding box center [410, 283] width 70 height 13
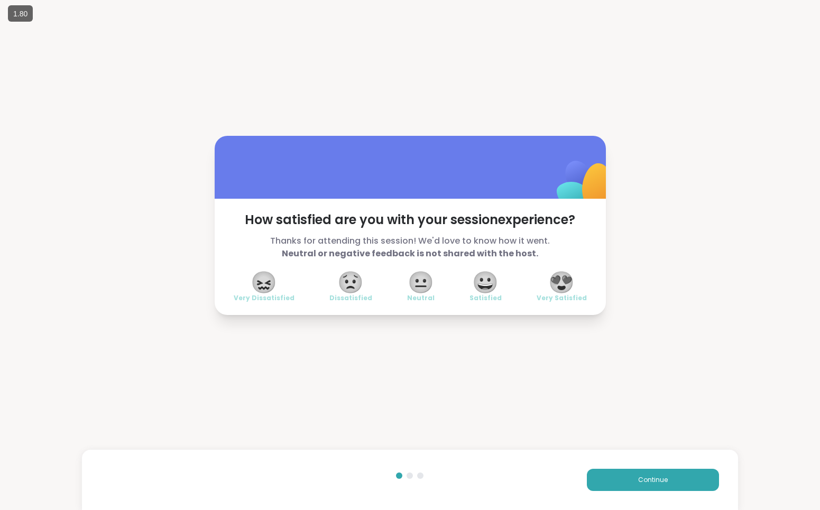
click at [569, 286] on span "😍" at bounding box center [561, 282] width 26 height 19
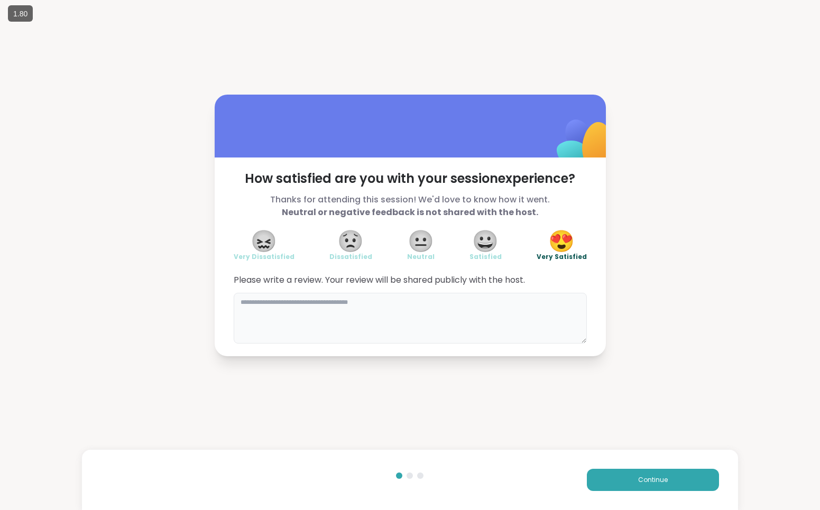
click at [521, 317] on textarea at bounding box center [410, 318] width 353 height 51
type textarea "**********"
click at [634, 476] on button "Continue" at bounding box center [653, 480] width 132 height 22
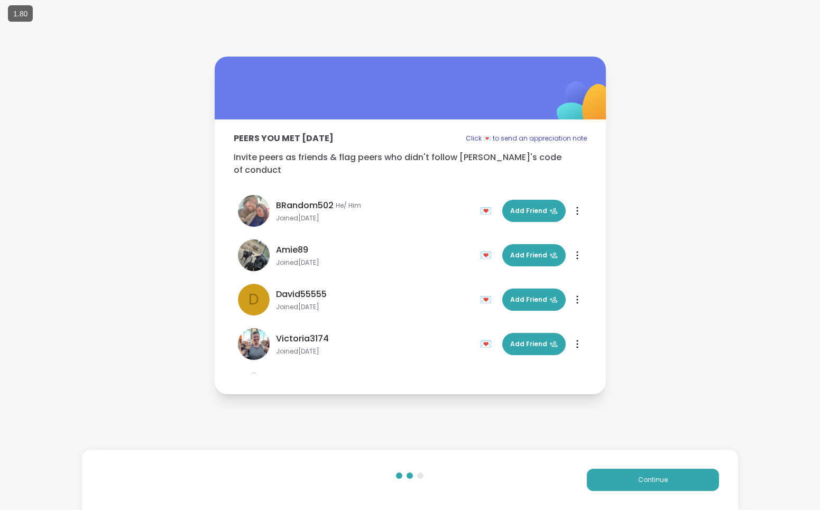
scroll to position [298, 0]
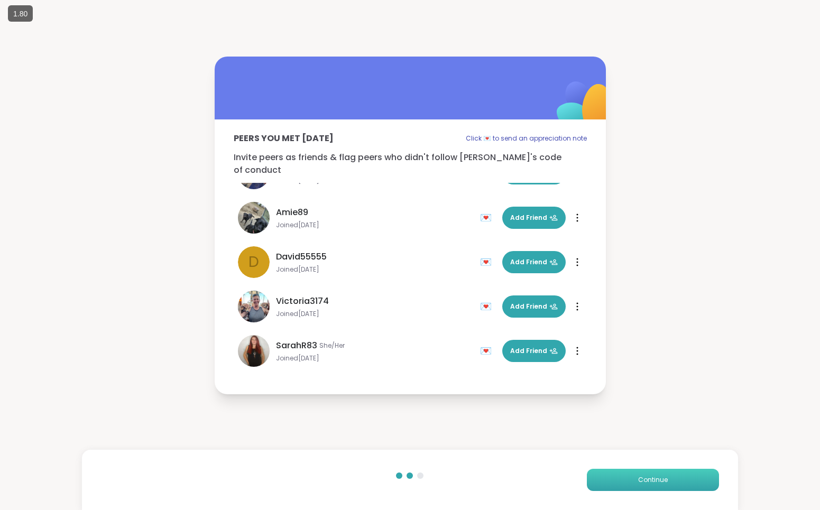
click at [665, 471] on button "Continue" at bounding box center [653, 480] width 132 height 22
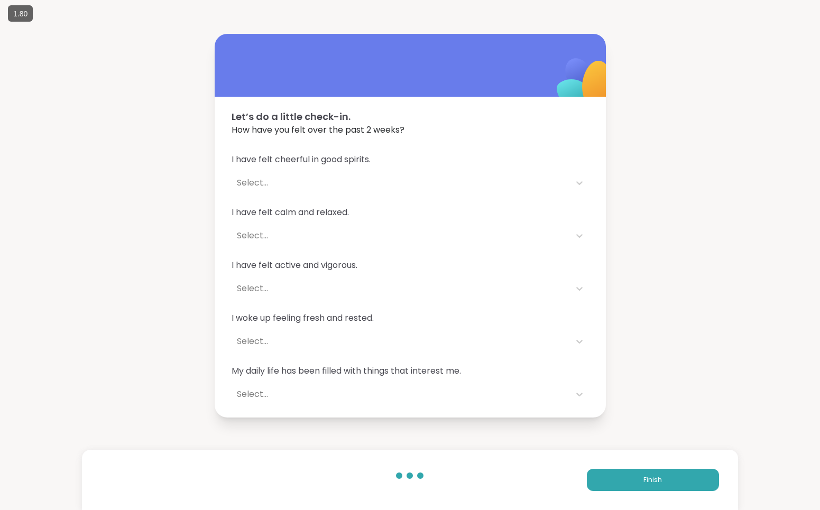
click at [508, 189] on div "Select..." at bounding box center [401, 182] width 338 height 21
click at [558, 131] on span "How have you felt over the past 2 weeks?" at bounding box center [410, 130] width 357 height 13
click at [499, 187] on div "Select..." at bounding box center [401, 183] width 328 height 13
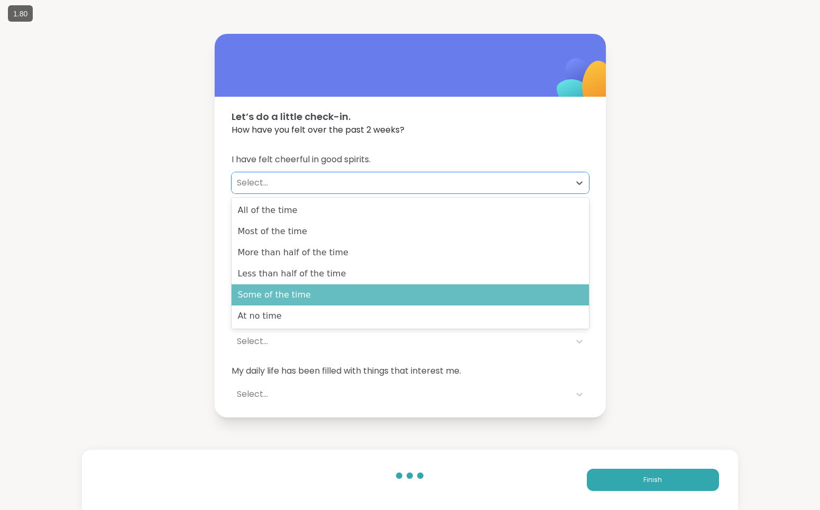
click at [511, 301] on div "Some of the time" at bounding box center [410, 294] width 357 height 21
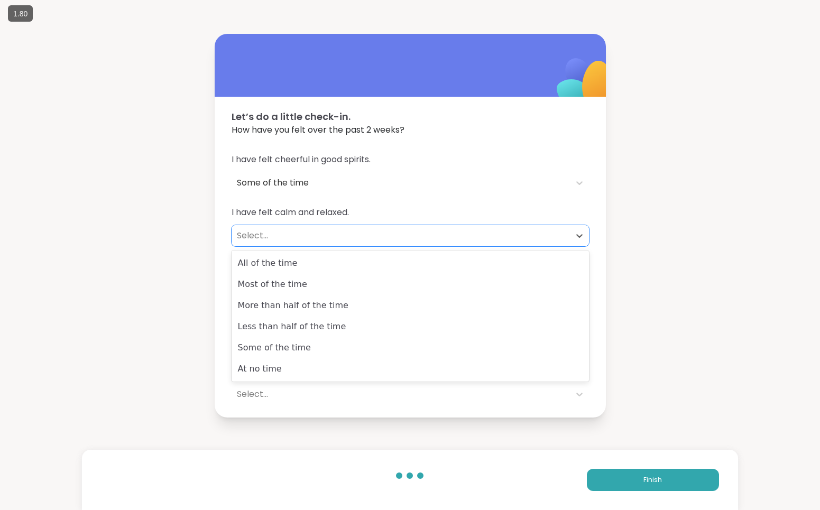
click at [481, 226] on div "Select..." at bounding box center [401, 235] width 338 height 21
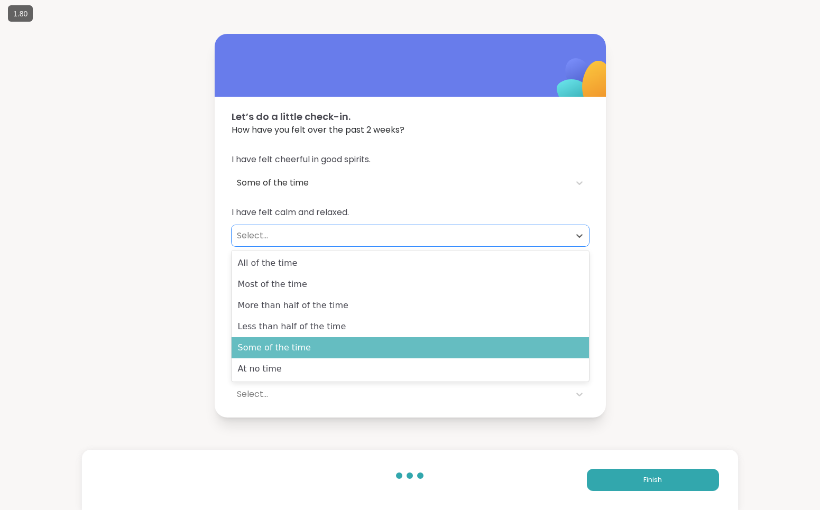
click at [466, 345] on div "Some of the time" at bounding box center [410, 347] width 357 height 21
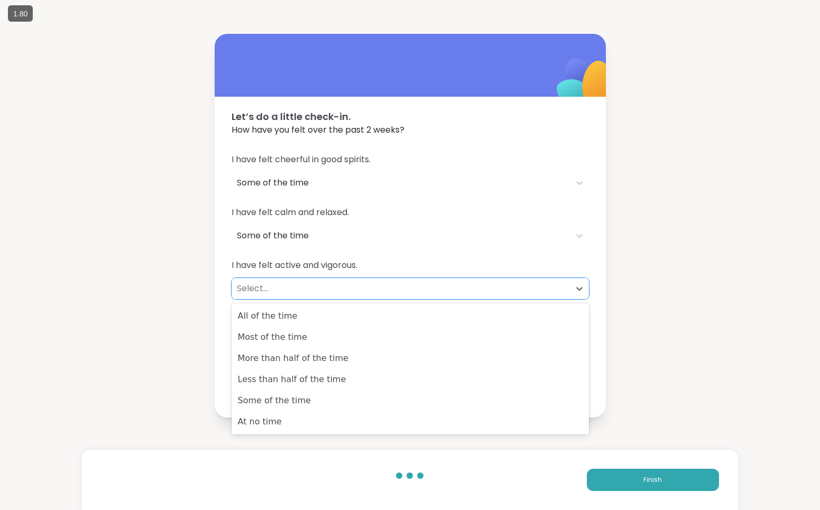
click at [463, 284] on div "Select..." at bounding box center [401, 288] width 328 height 13
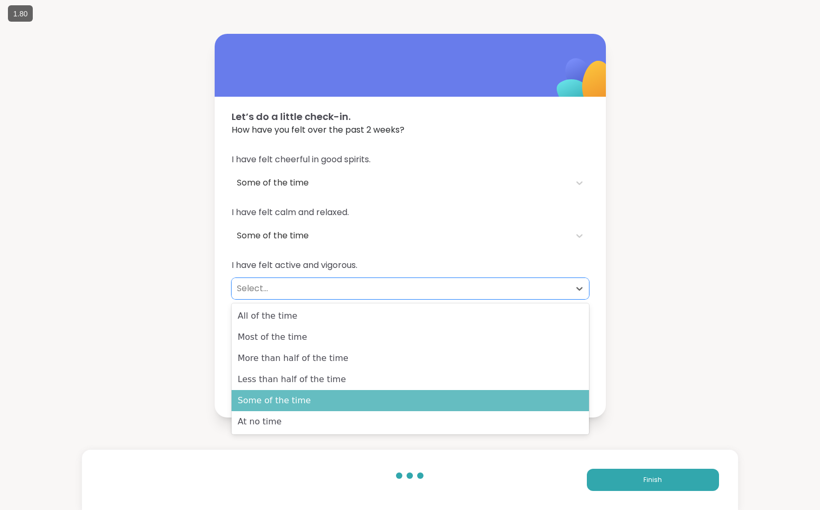
click at [476, 398] on div "Some of the time" at bounding box center [410, 400] width 357 height 21
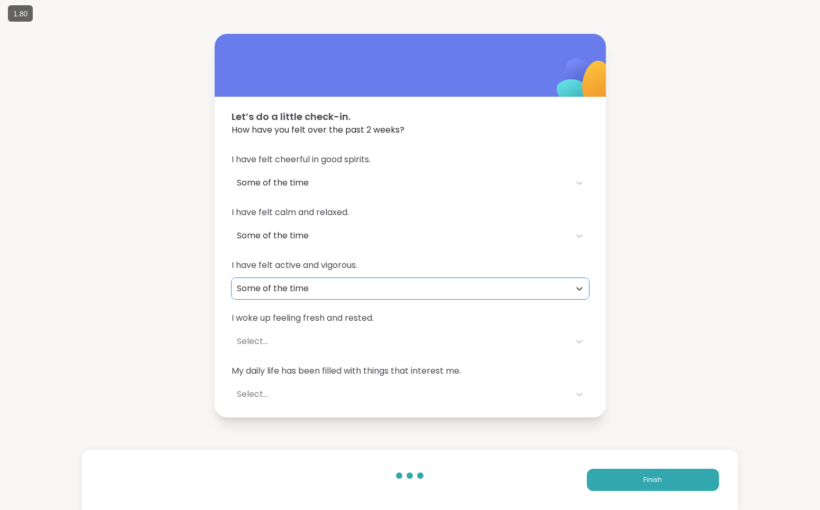
click at [470, 340] on div "Select..." at bounding box center [401, 341] width 328 height 13
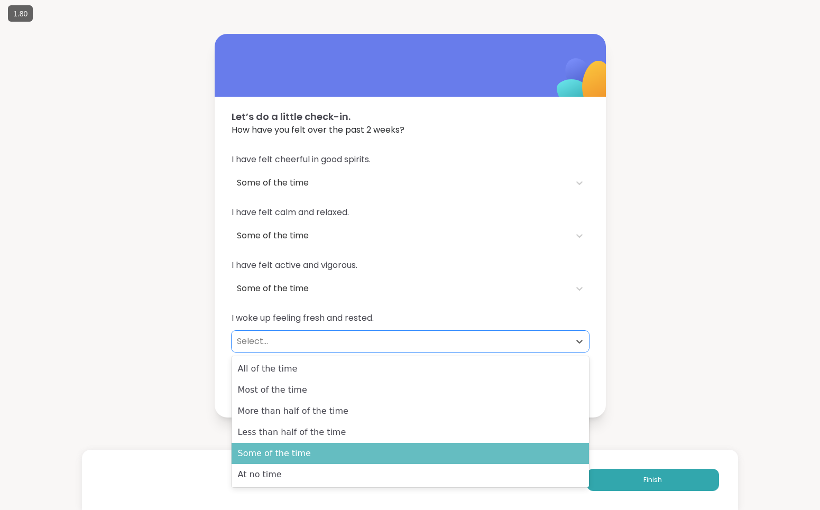
click at [462, 447] on div "Some of the time" at bounding box center [410, 453] width 357 height 21
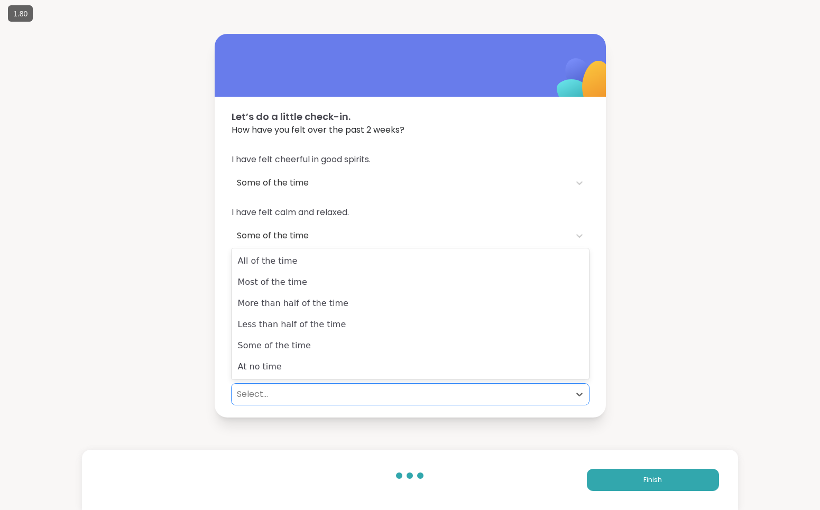
click at [468, 385] on div "Select..." at bounding box center [401, 394] width 338 height 21
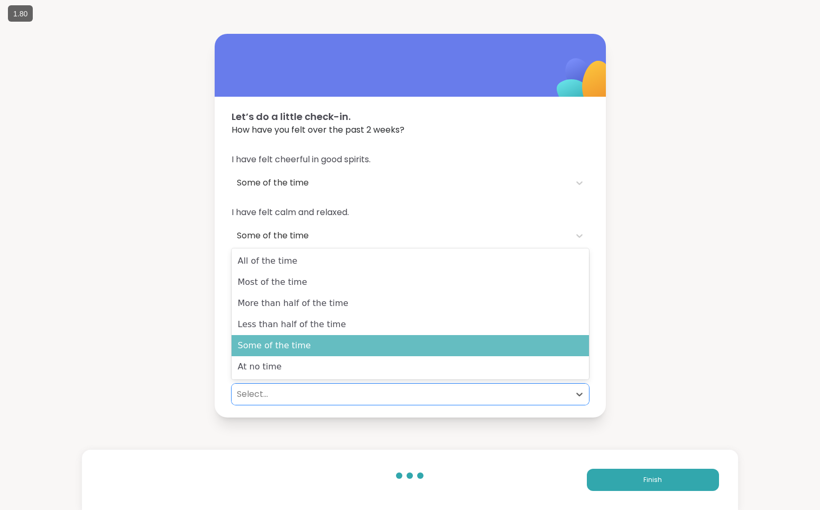
click at [509, 343] on div "Some of the time" at bounding box center [410, 345] width 357 height 21
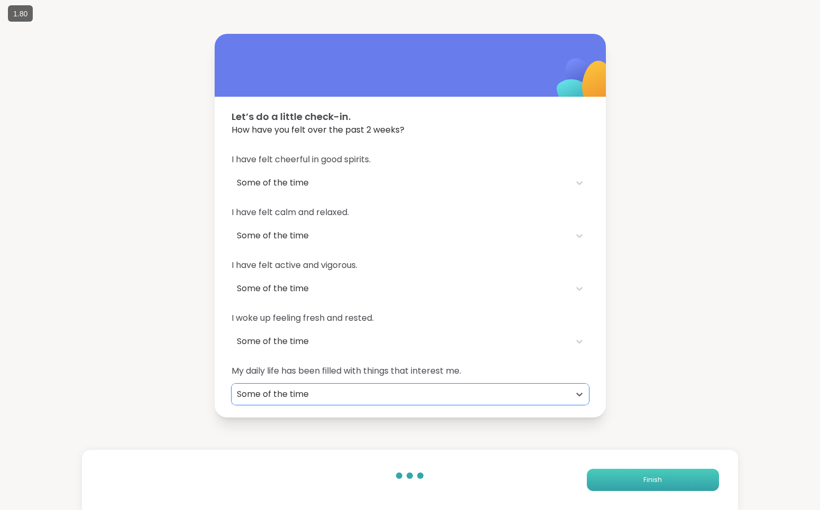
click at [658, 471] on button "Finish" at bounding box center [653, 480] width 132 height 22
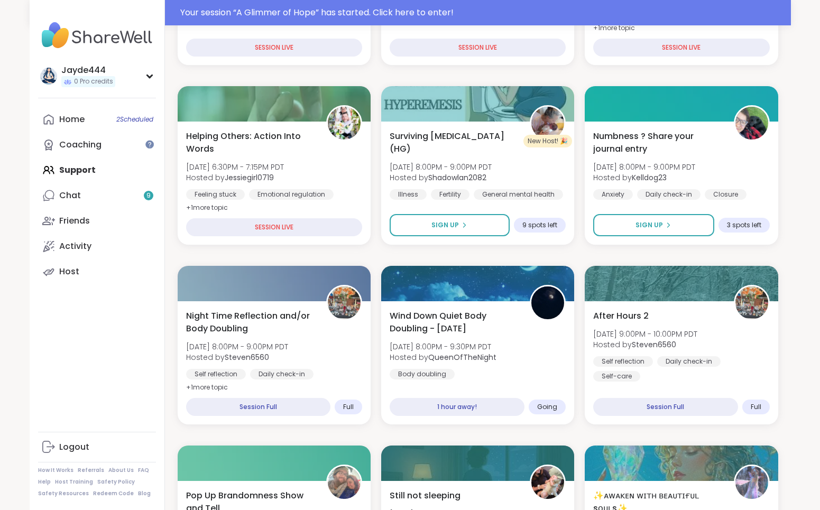
scroll to position [320, 0]
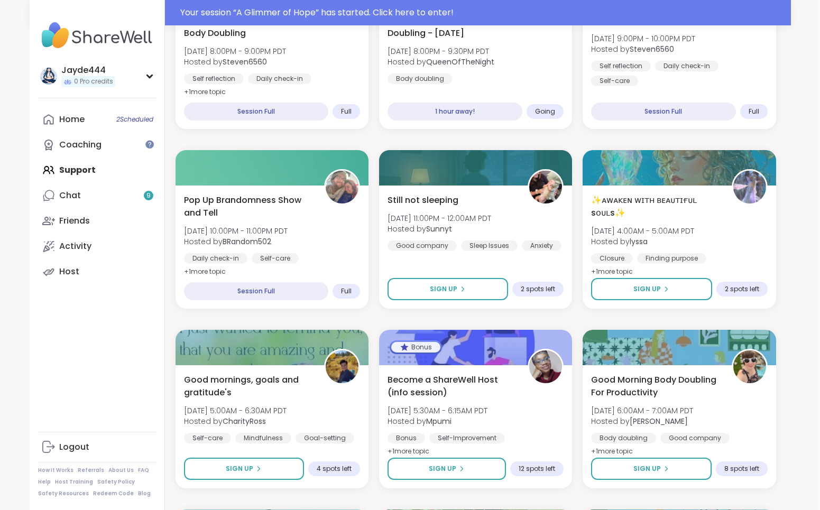
scroll to position [558, 2]
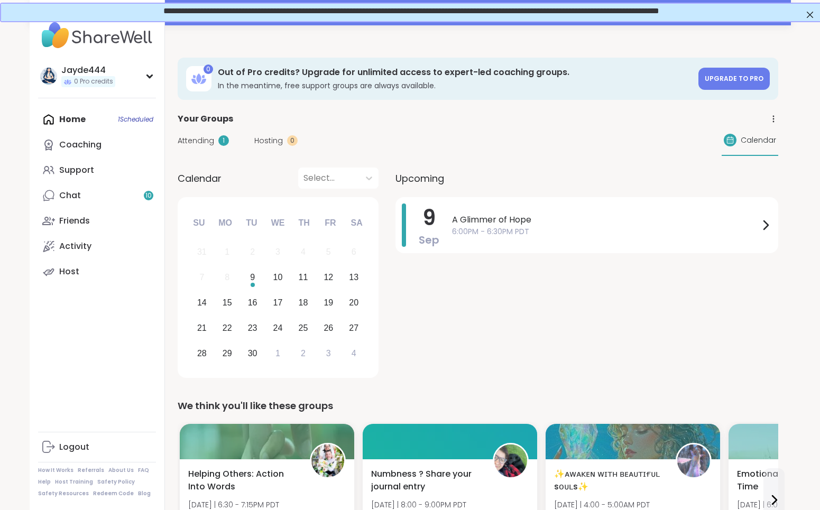
click at [496, 336] on div "9 Sep A Glimmer of Hope 6:00PM - 6:30PM PDT" at bounding box center [587, 289] width 383 height 185
click at [106, 166] on link "Support" at bounding box center [97, 170] width 118 height 25
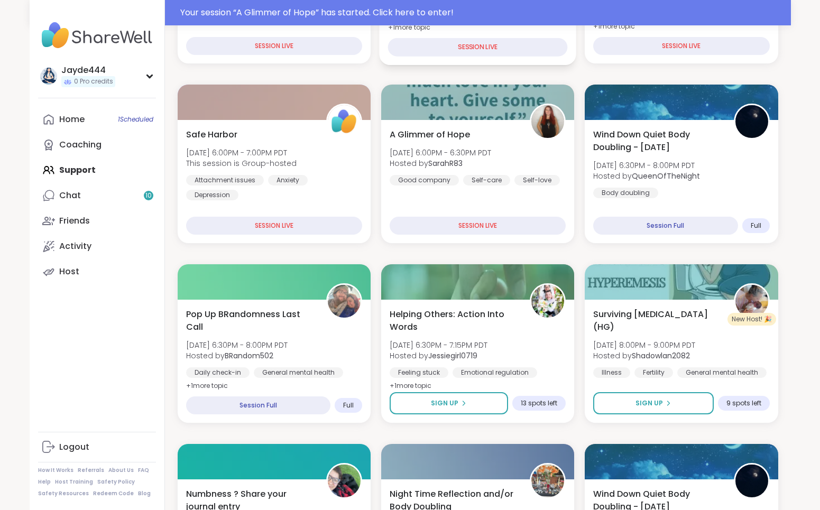
scroll to position [292, 0]
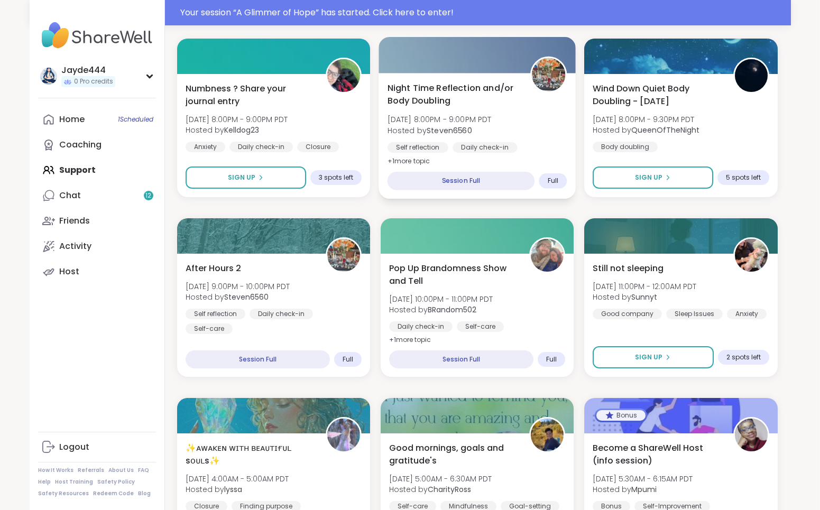
scroll to position [716, 1]
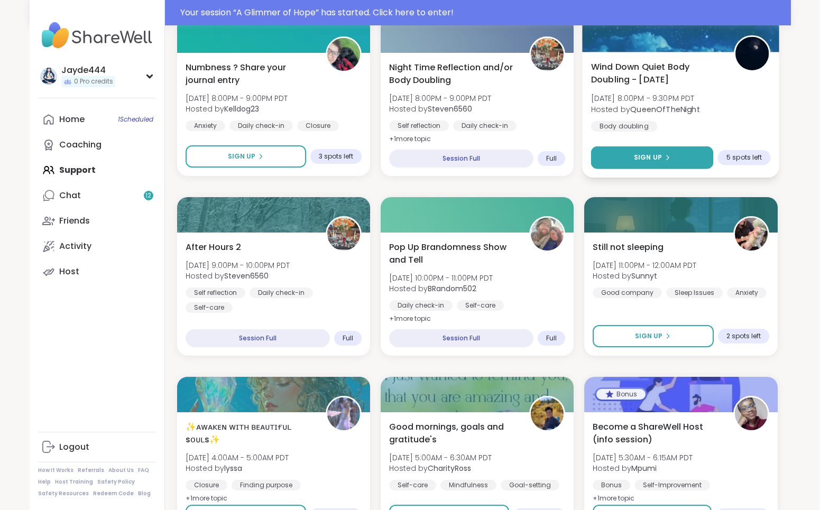
click at [619, 162] on button "Sign Up" at bounding box center [652, 157] width 123 height 23
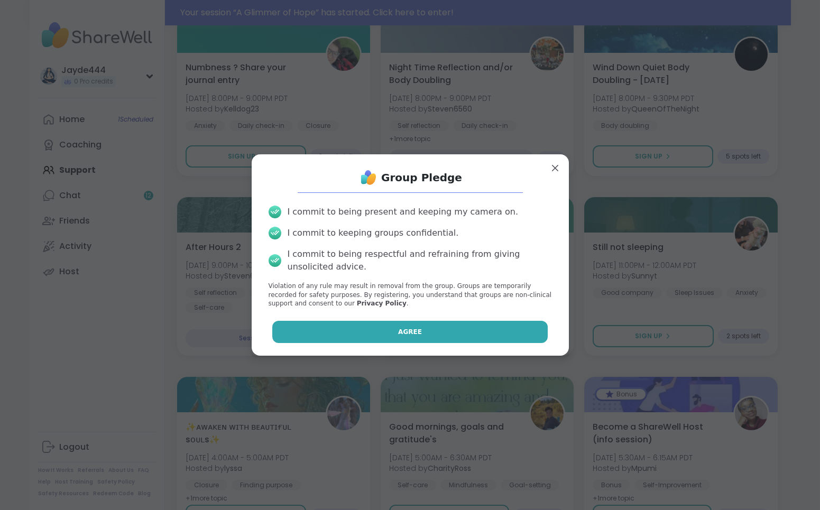
click at [375, 331] on button "Agree" at bounding box center [409, 332] width 275 height 22
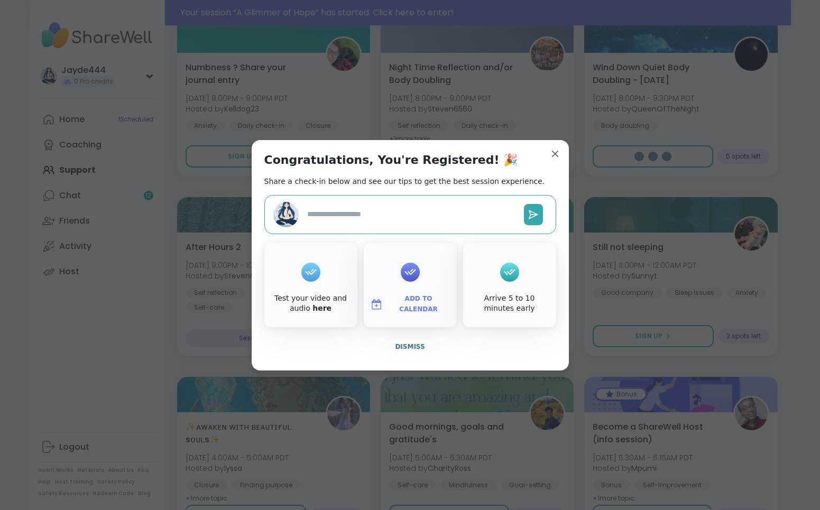
type textarea "*"
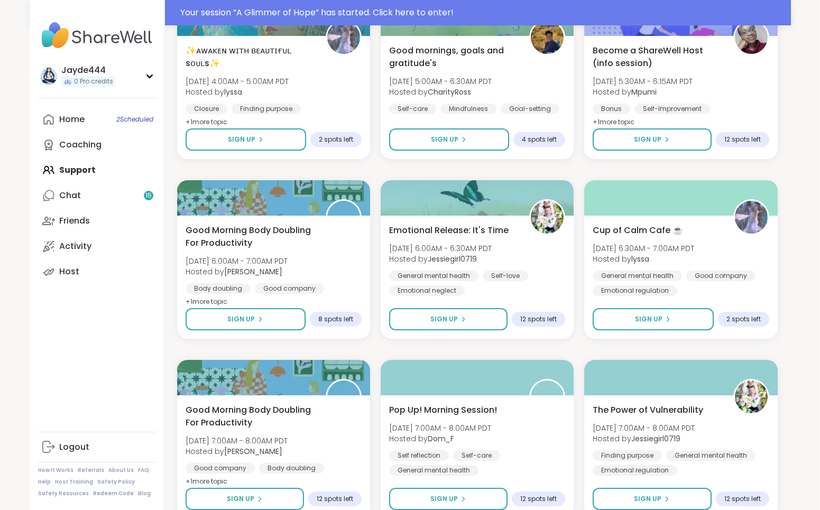
scroll to position [1095, 1]
